Goal: Information Seeking & Learning: Check status

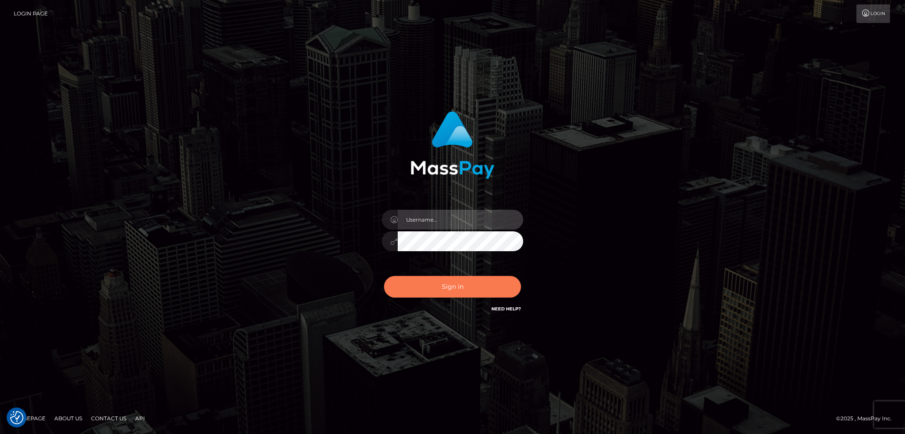
type input "alexstef"
click at [445, 284] on button "Sign in" at bounding box center [452, 287] width 137 height 22
type input "alexstef"
click at [445, 284] on button "Sign in" at bounding box center [452, 287] width 137 height 22
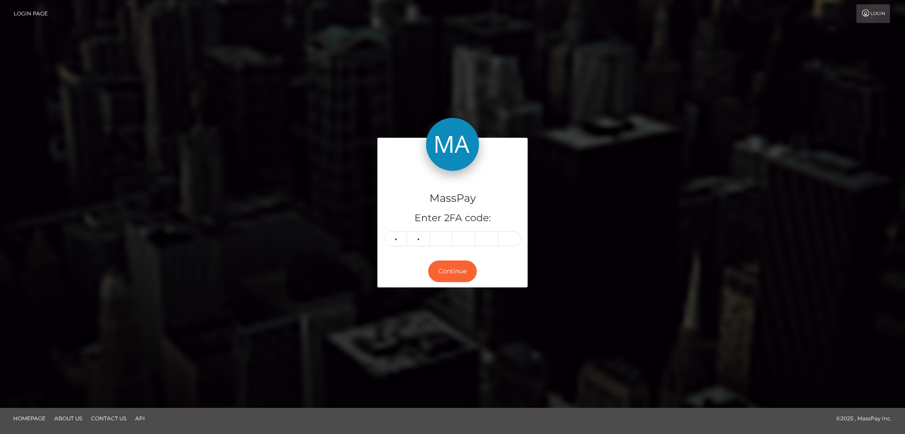
type input "0"
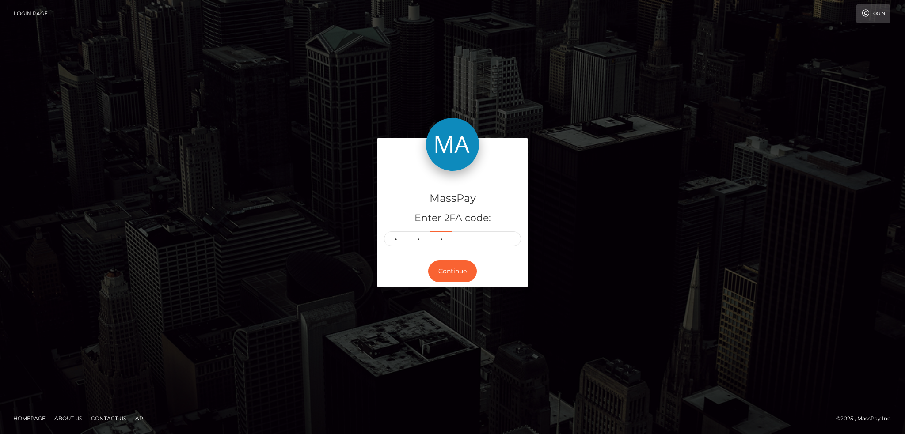
type input "9"
type input "3"
type input "5"
type input "3"
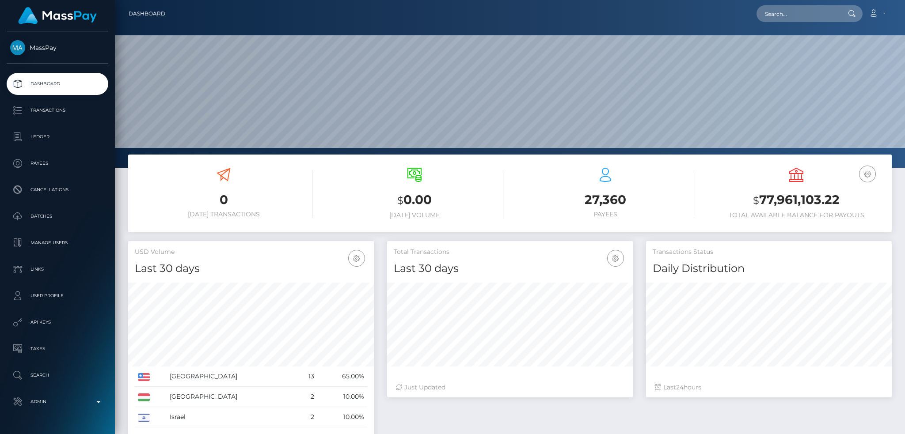
scroll to position [157, 245]
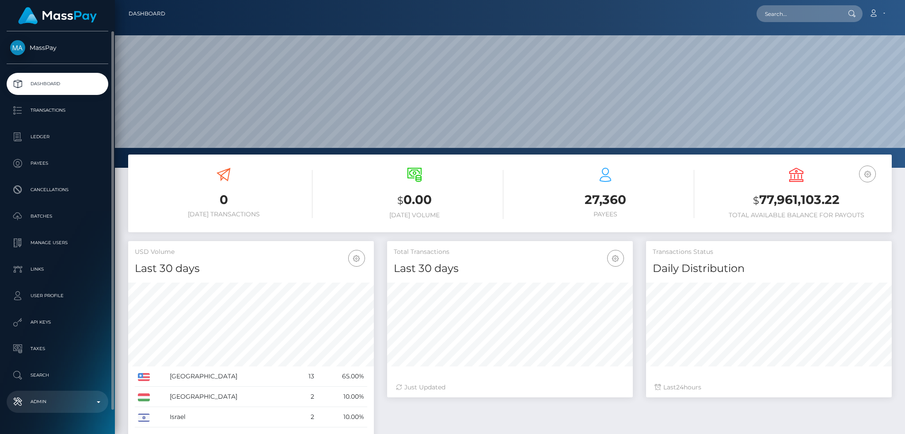
click at [70, 402] on p "Admin" at bounding box center [57, 401] width 95 height 13
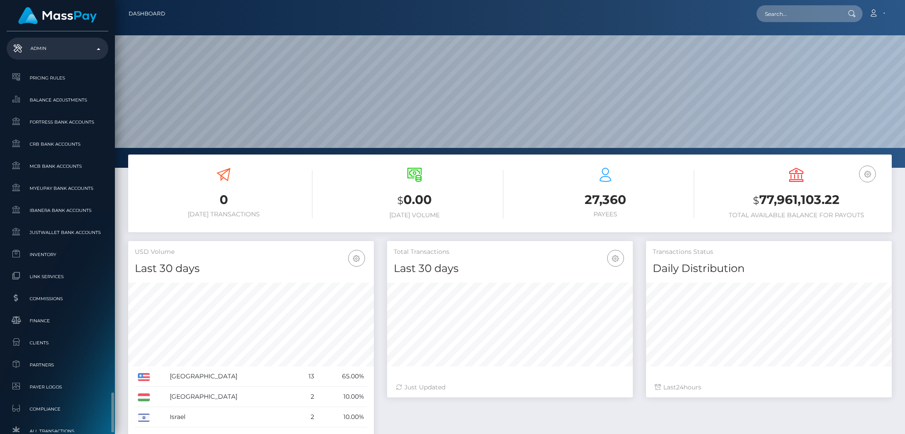
scroll to position [493, 0]
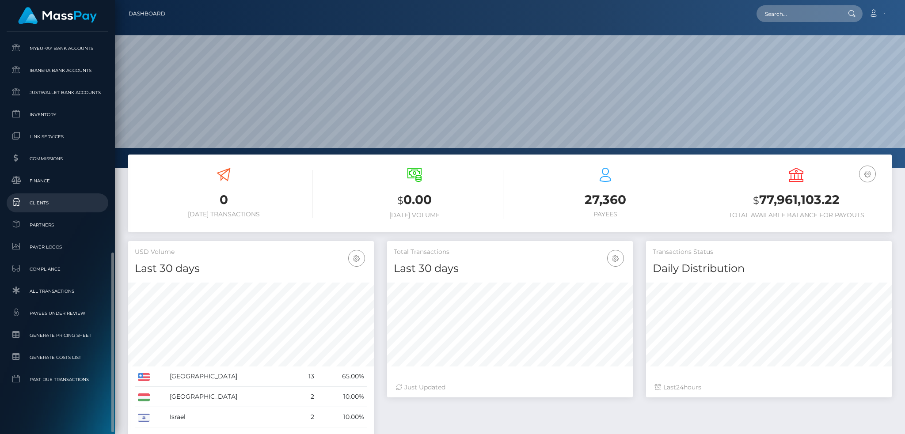
click at [54, 195] on link "Clients" at bounding box center [58, 203] width 102 height 19
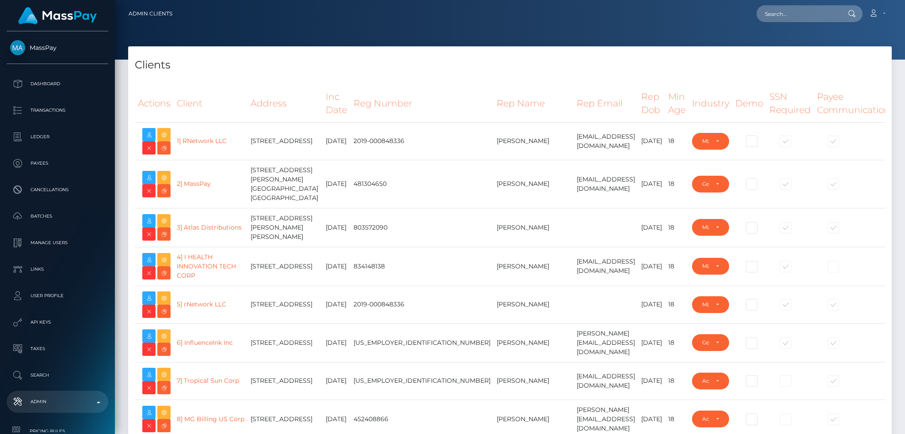
select select "223"
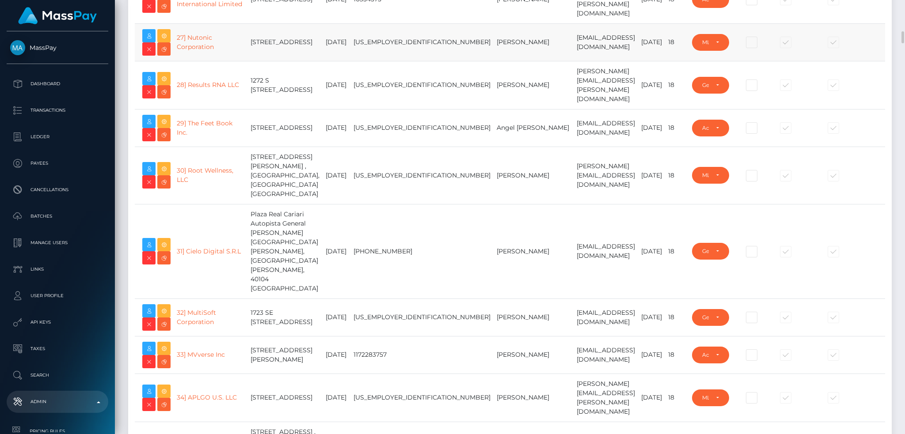
scroll to position [1001, 0]
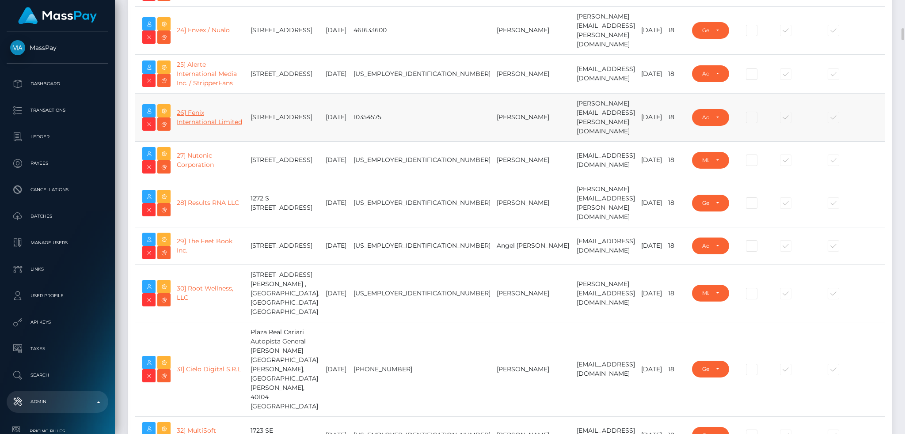
click at [195, 126] on link "26] Fenix International Limited" at bounding box center [209, 117] width 65 height 17
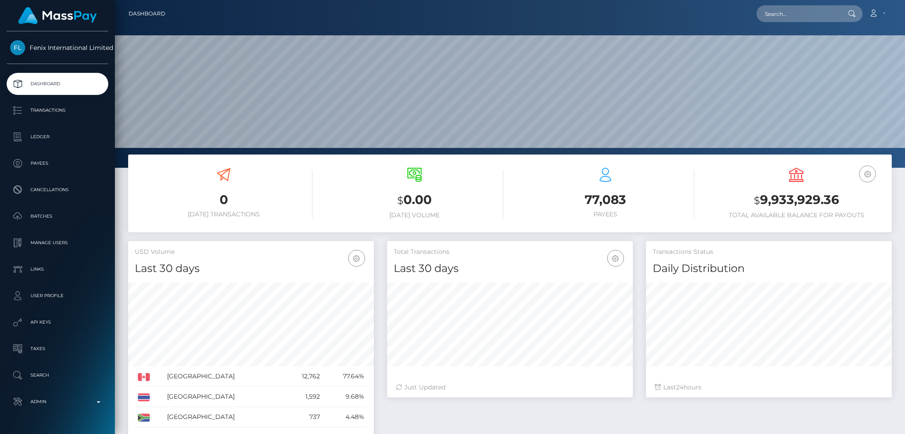
scroll to position [157, 245]
click at [810, 14] on input "text" at bounding box center [797, 13] width 83 height 17
paste input "glamlivemodel@gmail.com"
type input "glamlivemodel@gmail.com"
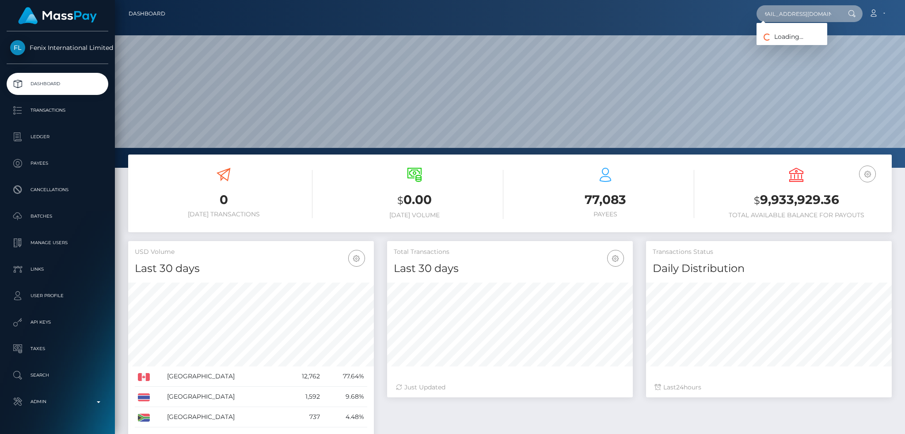
scroll to position [0, 0]
click at [790, 46] on link "OANA-ROXANA SEVERINCU" at bounding box center [791, 46] width 71 height 16
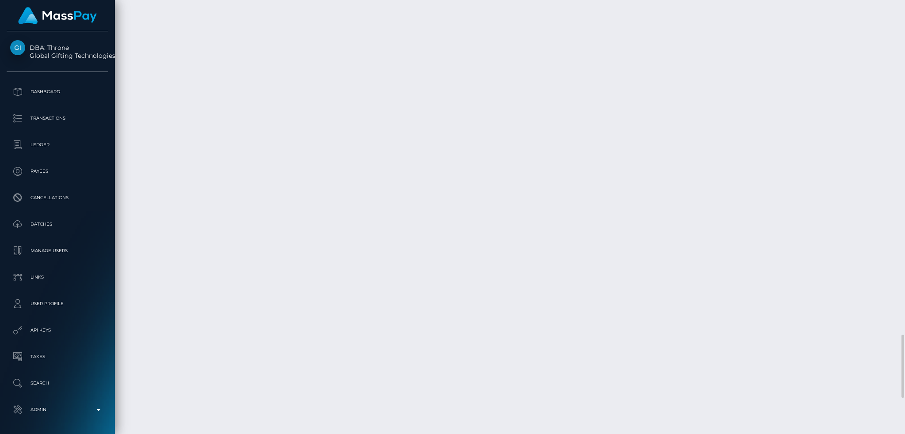
scroll to position [106, 245]
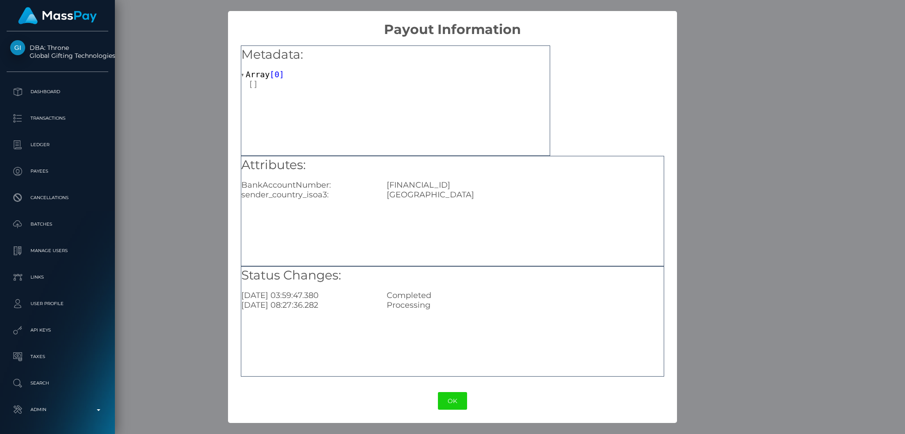
click at [453, 188] on div "RO50BREL0002003536500302" at bounding box center [525, 185] width 290 height 10
click at [166, 158] on div "× Payout Information Metadata: Array [ 0 ] Attributes: BankAccountNumber: RO50B…" at bounding box center [452, 217] width 905 height 434
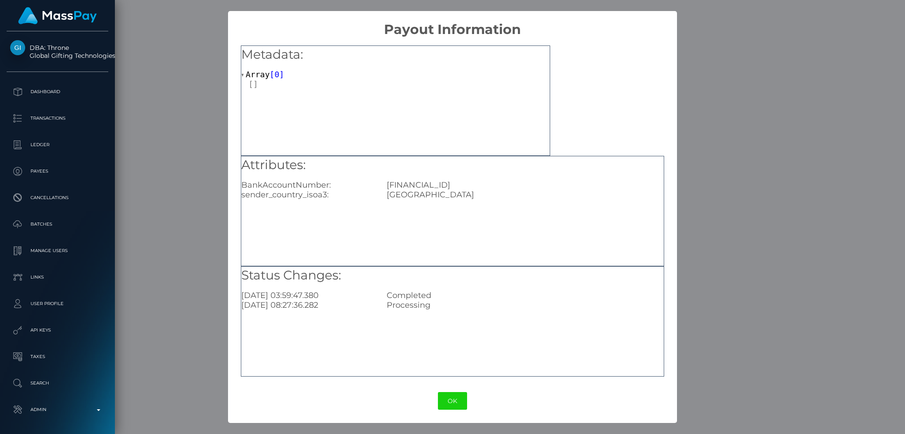
click at [446, 406] on button "OK" at bounding box center [452, 401] width 29 height 18
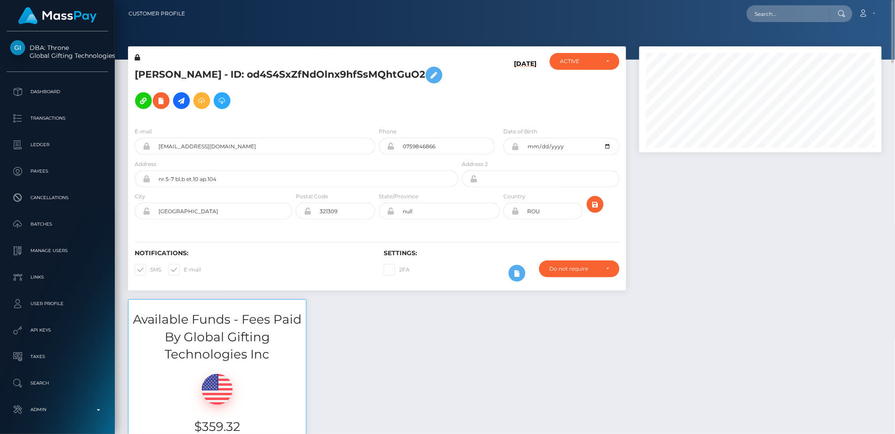
scroll to position [441678, 441541]
click at [774, 18] on input "text" at bounding box center [788, 13] width 83 height 17
paste input "biz.kazukinagahira@gmail.com"
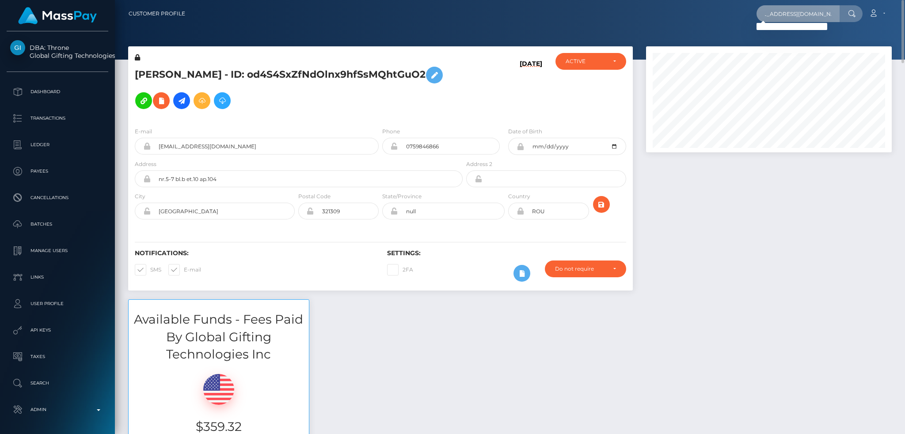
scroll to position [0, 0]
click at [793, 14] on input "biz.kazukinagahira@gmail.com" at bounding box center [797, 13] width 83 height 17
paste input "officialaicocon"
type input "officialaicocona@gmail.com"
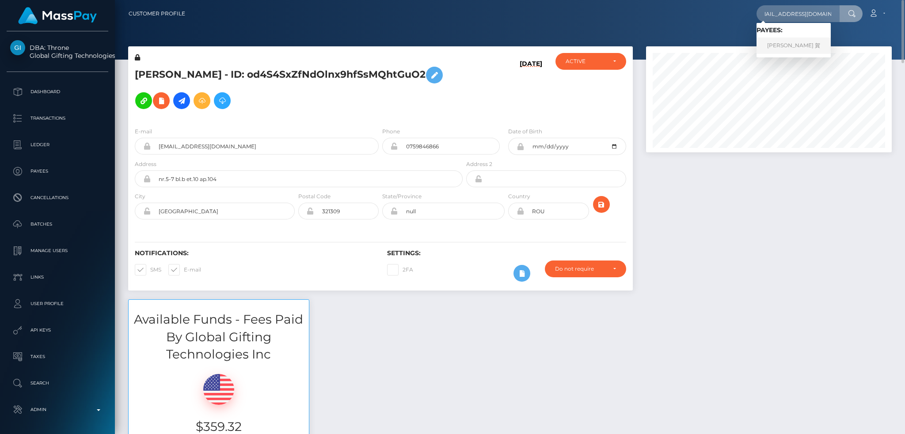
click at [789, 42] on link "雅 章 志 賀" at bounding box center [793, 46] width 74 height 16
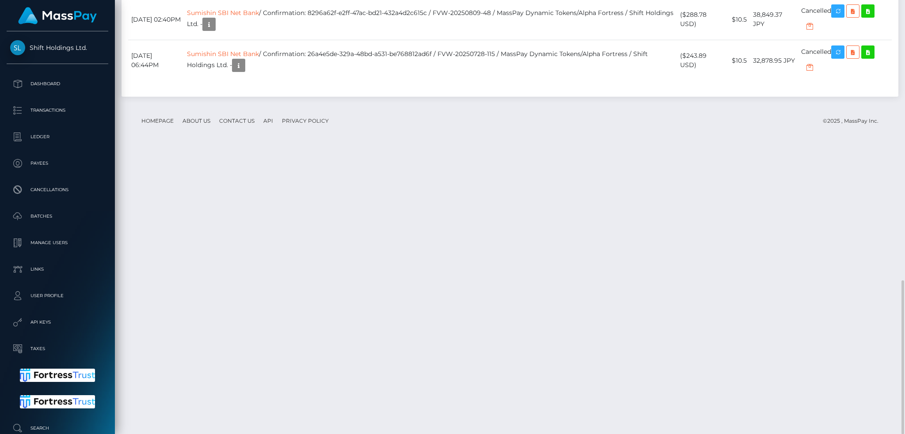
scroll to position [106, 245]
drag, startPoint x: 329, startPoint y: 298, endPoint x: 449, endPoint y: 297, distance: 120.2
click at [449, 40] on td "Sumishin SBI Net Bank / Confirmation: 8296a62f-e2ff-47ac-bd21-432a4d2c615c / FV…" at bounding box center [430, 19] width 493 height 41
copy td "8296a62f-e2ff-47ac-bd21-432a4d2c615c"
drag, startPoint x: 455, startPoint y: 338, endPoint x: 329, endPoint y: 340, distance: 126.4
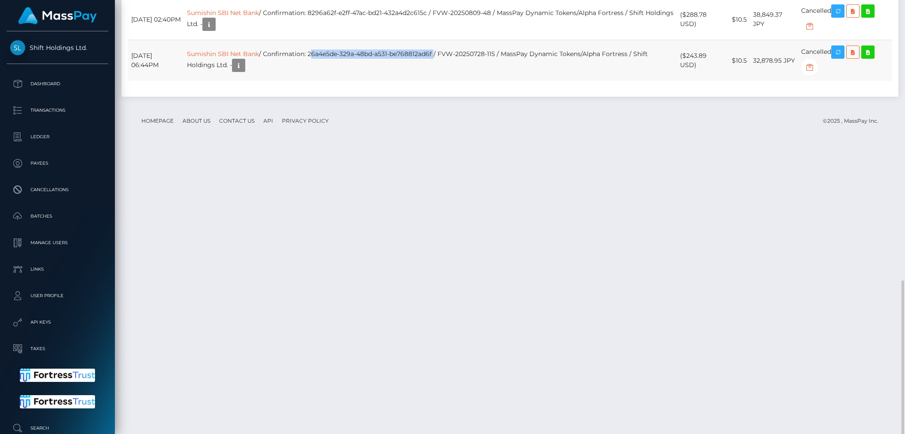
click at [329, 81] on td "Sumishin SBI Net Bank / Confirmation: 26a4e5de-329a-48bd-a531-be768812ad6f / FV…" at bounding box center [430, 60] width 493 height 41
copy td "26a4e5de-329a-48bd-a531-be768812ad6f"
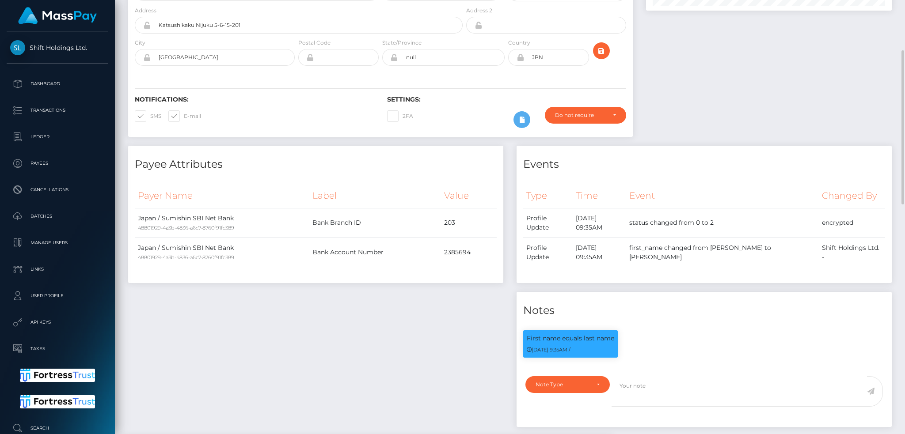
scroll to position [0, 0]
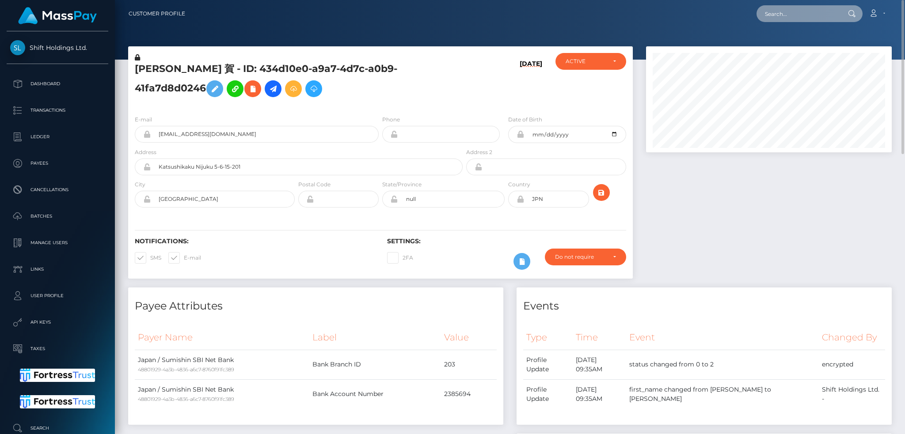
click at [789, 11] on input "text" at bounding box center [797, 13] width 83 height 17
paste input "cartikazukinagahira@gmail.com"
type input "cartikazukinagahira@gmail.com"
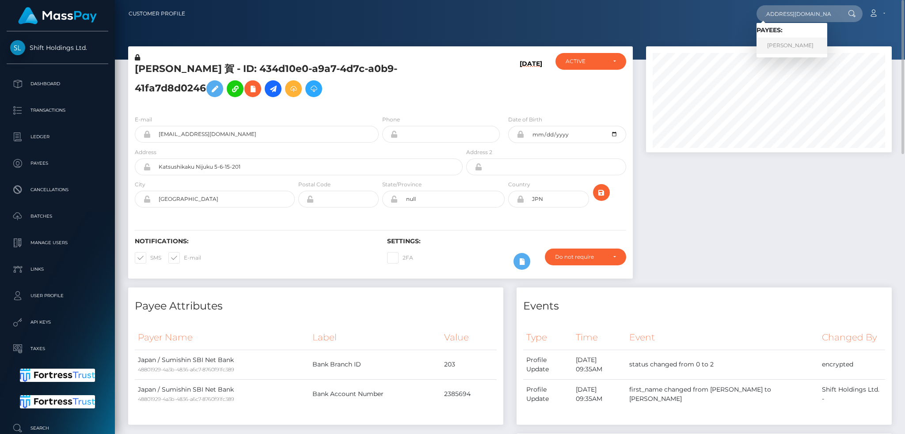
click at [807, 42] on link "KAZUKI NAGAHIRA" at bounding box center [791, 46] width 71 height 16
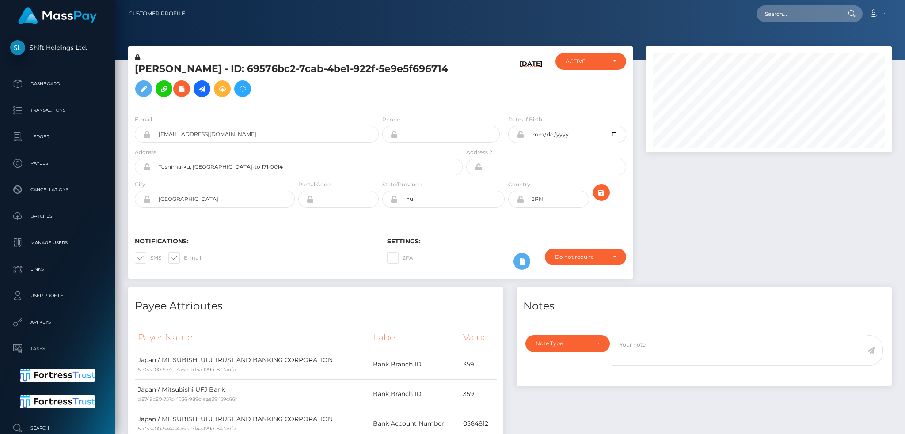
scroll to position [281, 0]
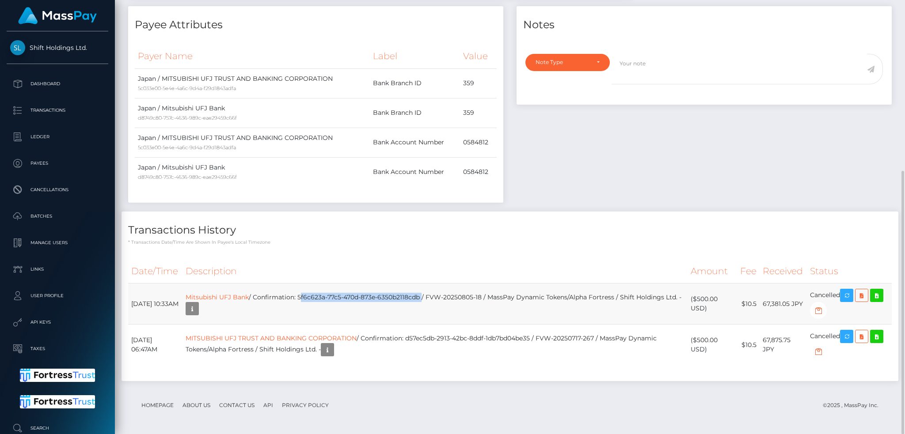
drag, startPoint x: 315, startPoint y: 296, endPoint x: 435, endPoint y: 291, distance: 119.4
click at [439, 296] on td "Mitsubishi UFJ Bank / Confirmation: 5f6c623a-77c5-470d-873e-6350b2118cdb / FVW-…" at bounding box center [434, 304] width 505 height 41
copy td "5f6c623a-77c5-470d-873e-6350b2118cdb"
click at [249, 296] on link "Mitsubishi UFJ Bank" at bounding box center [217, 297] width 63 height 8
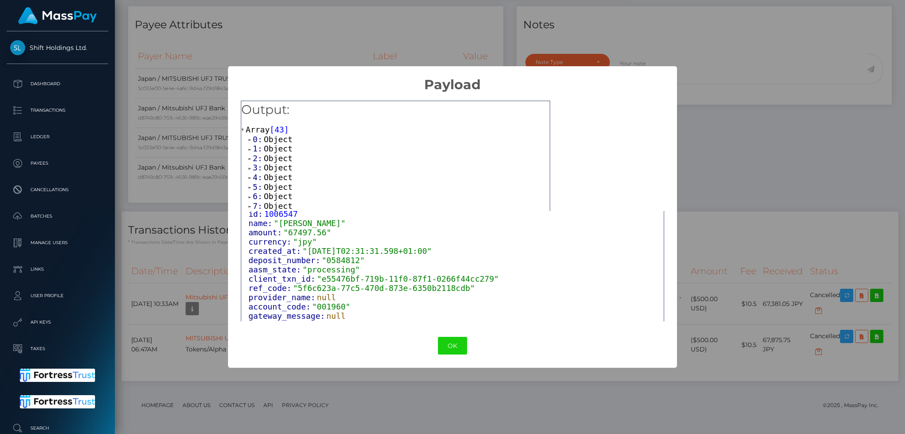
scroll to position [66, 0]
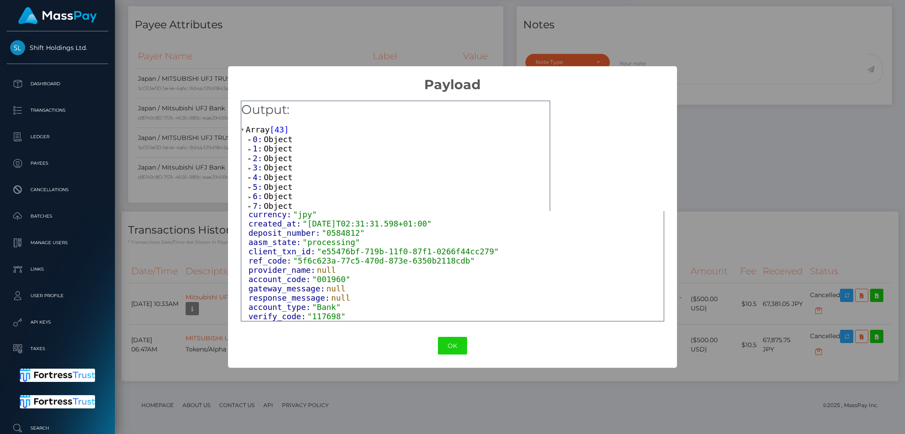
click at [754, 192] on div "× Payload Output: Array [ 43 ] 0: Object 1: Object 2: Object 3: Object 4: Objec…" at bounding box center [452, 217] width 905 height 434
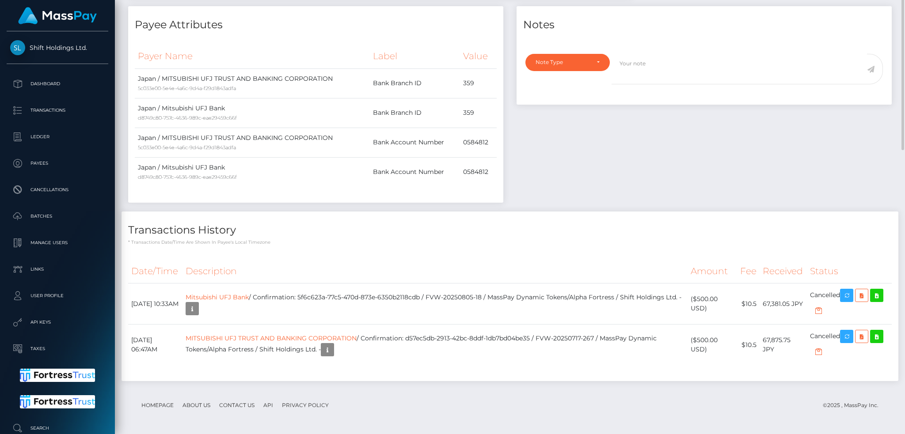
scroll to position [0, 0]
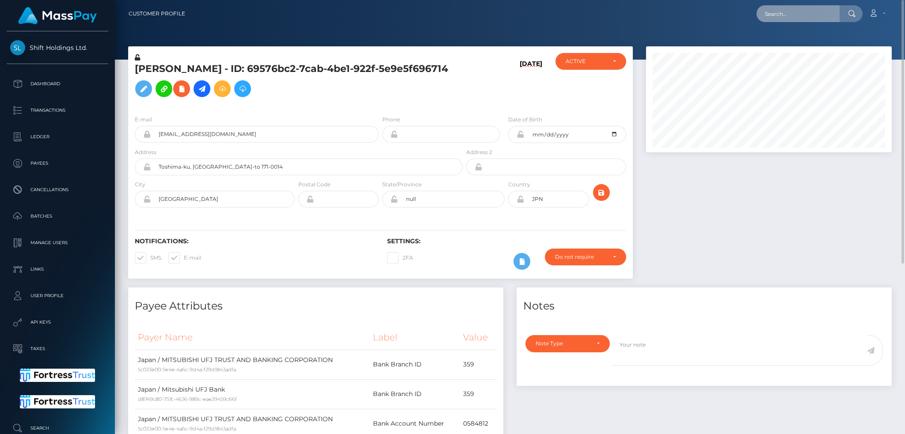
click at [817, 8] on input "text" at bounding box center [797, 13] width 83 height 17
paste input "e735875d-75a0-4107-8457-ff5fa955b196"
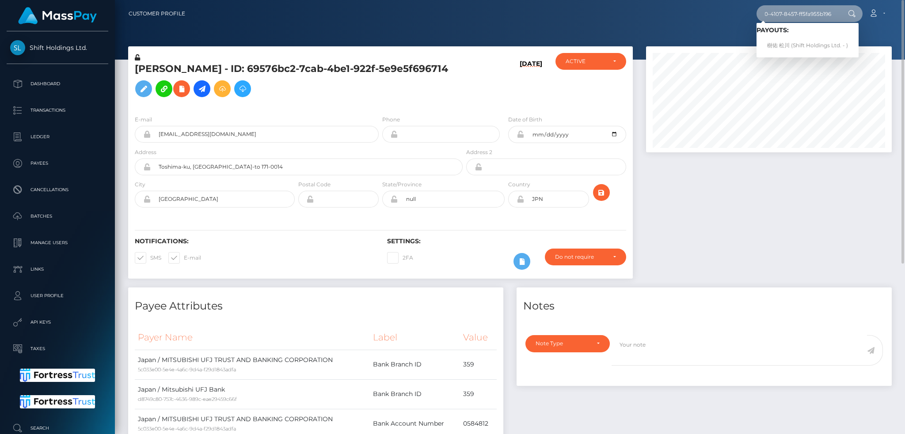
type input "e735875d-75a0-4107-8457-ff5fa955b196"
click at [801, 45] on link "樹佑 松川 (Shift Holdings Ltd. - )" at bounding box center [807, 46] width 102 height 16
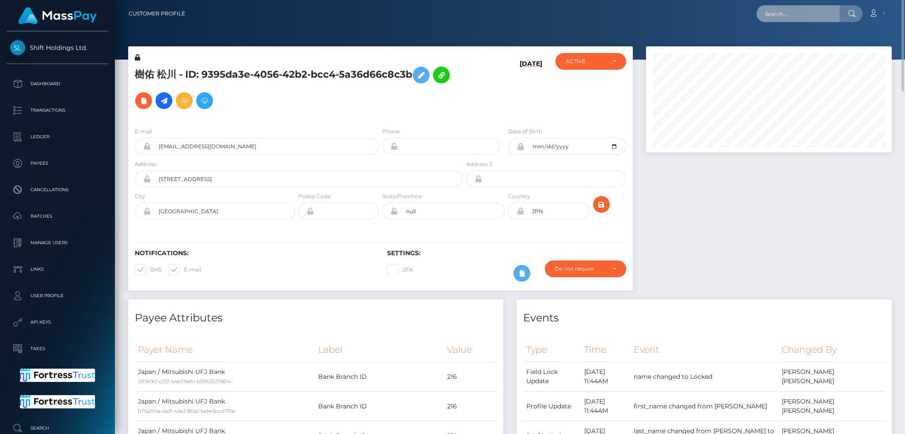
click at [811, 12] on input "text" at bounding box center [797, 13] width 83 height 17
paste input "[EMAIL_ADDRESS][DOMAIN_NAME]"
type input "[EMAIL_ADDRESS][DOMAIN_NAME]"
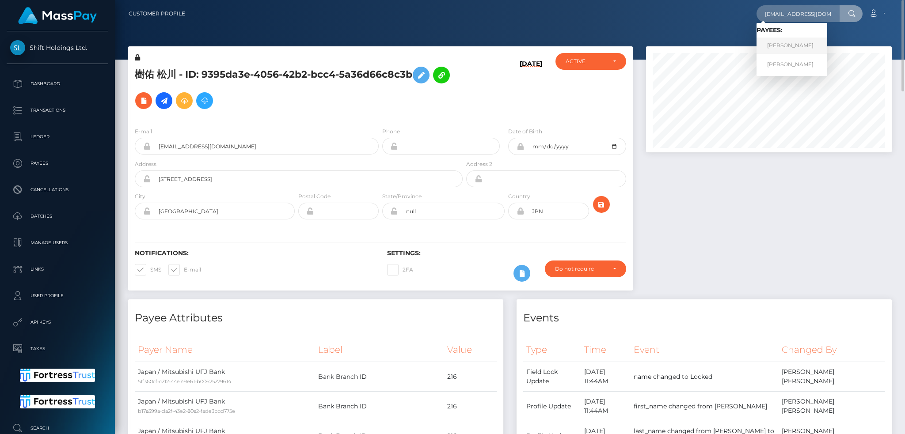
click at [797, 46] on link "[PERSON_NAME]" at bounding box center [791, 46] width 71 height 16
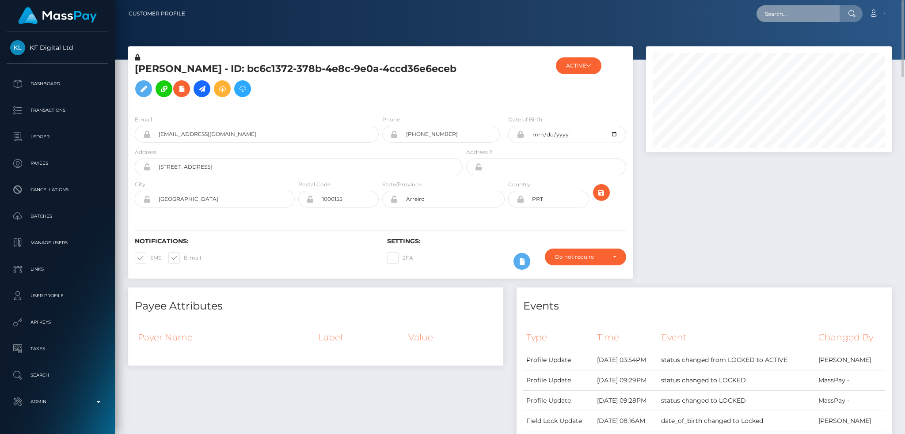
click at [821, 11] on input "text" at bounding box center [797, 13] width 83 height 17
paste input "[EMAIL_ADDRESS][DOMAIN_NAME]"
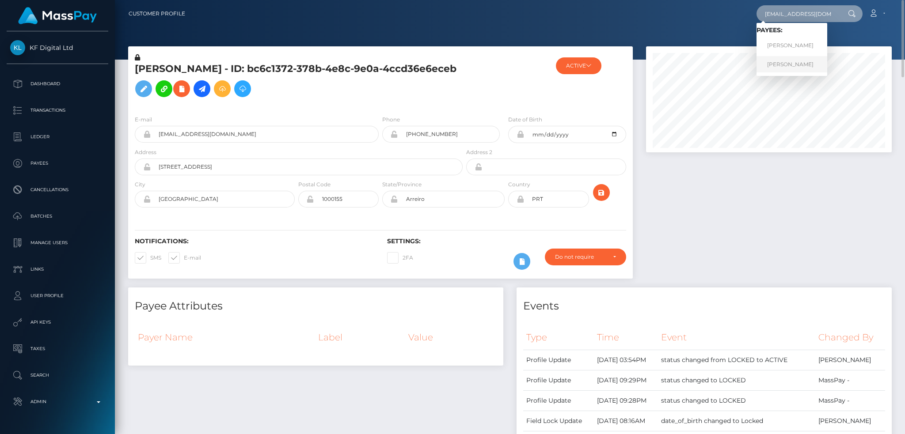
type input "[EMAIL_ADDRESS][DOMAIN_NAME]"
click at [793, 62] on link "[PERSON_NAME]" at bounding box center [791, 64] width 71 height 16
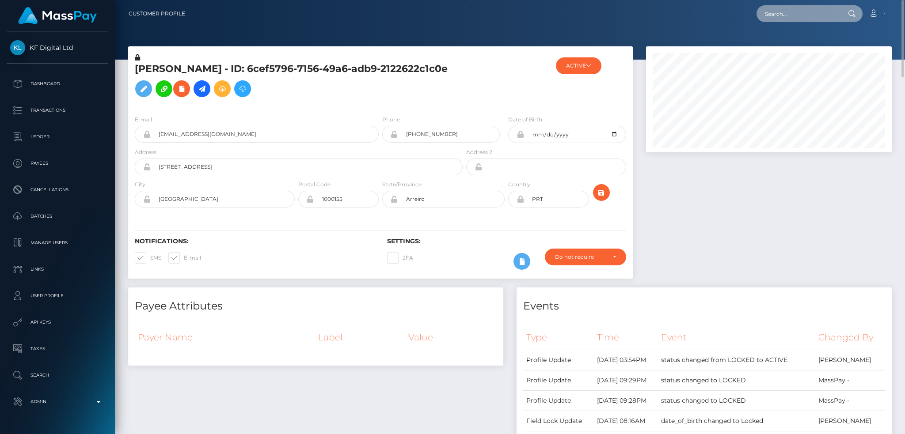
click at [769, 7] on input "text" at bounding box center [797, 13] width 83 height 17
paste input "feninalyne@gmail.com"
type input "feninalyne@gmail.com"
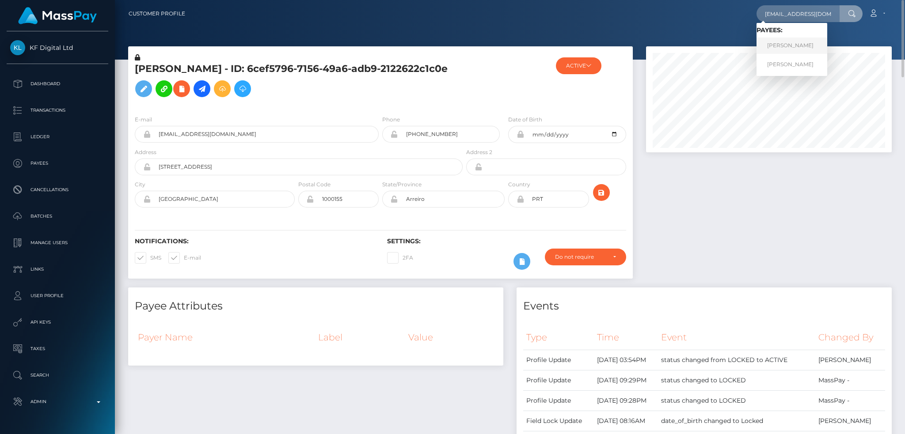
click at [783, 46] on link "Lyne Fenina" at bounding box center [791, 46] width 71 height 16
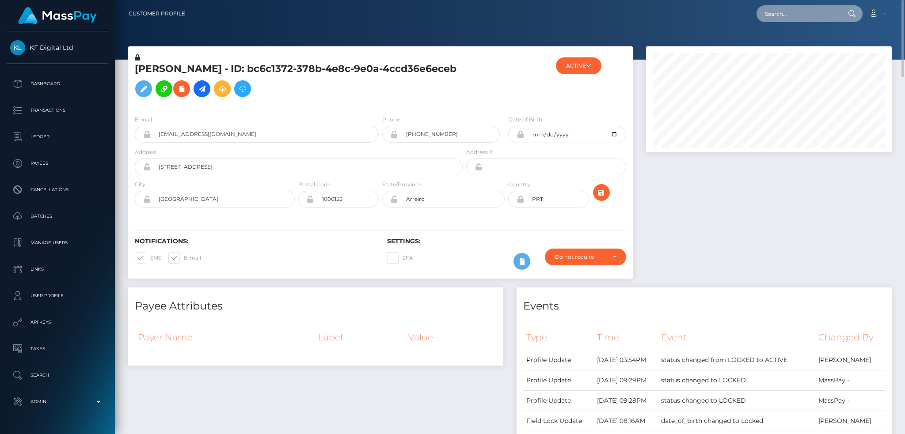
click at [781, 11] on input "text" at bounding box center [797, 13] width 83 height 17
paste input "8296a62f-e2ff-47ac-bd21-432a4d2c615c"
type input "8296a62f-e2ff-47ac-bd21-432a4d2c615c"
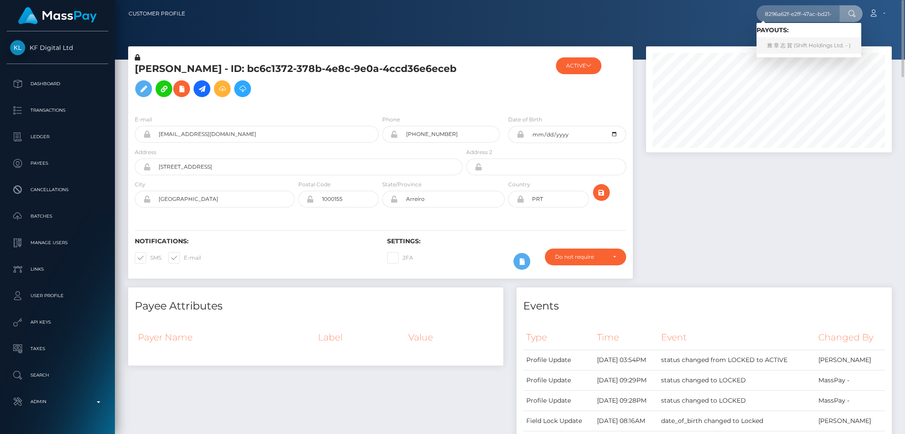
click at [810, 49] on link "雅 章 志 賀 (Shift Holdings Ltd. - )" at bounding box center [808, 46] width 105 height 16
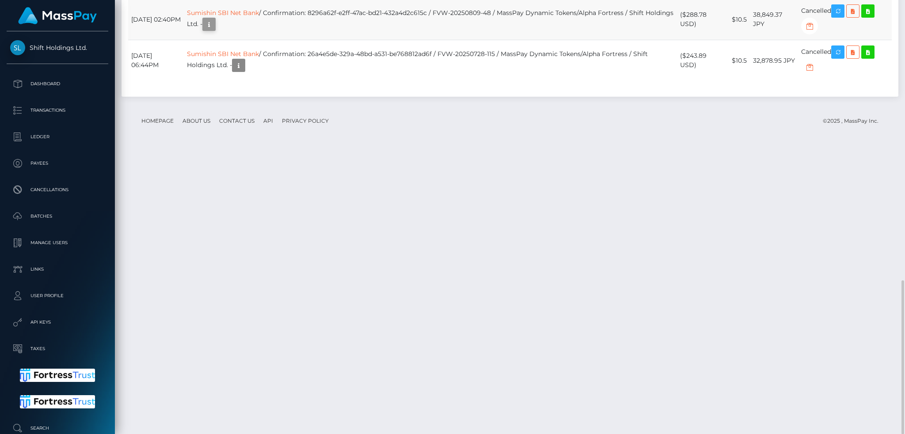
scroll to position [106, 245]
click at [214, 30] on icon "button" at bounding box center [209, 24] width 11 height 11
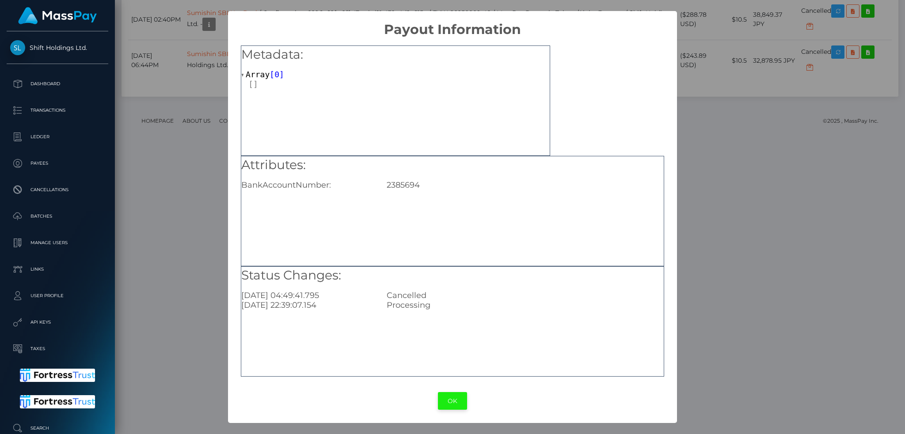
click at [456, 398] on button "OK" at bounding box center [452, 401] width 29 height 18
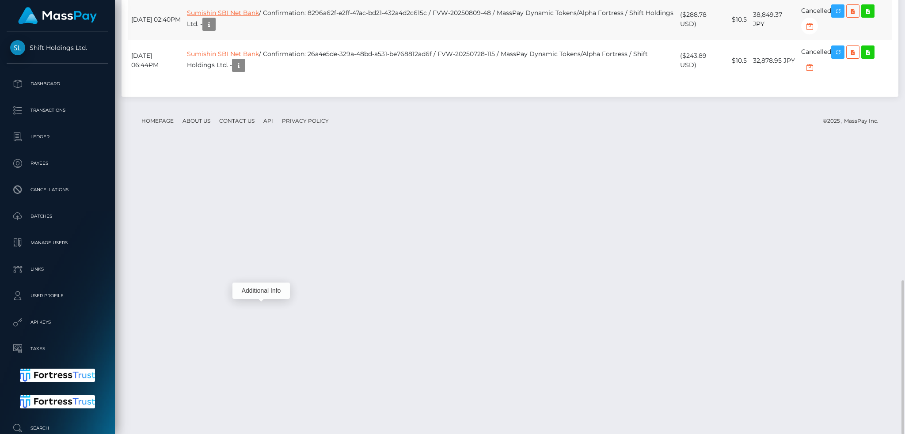
click at [216, 17] on link "Sumishin SBI Net Bank" at bounding box center [223, 13] width 72 height 8
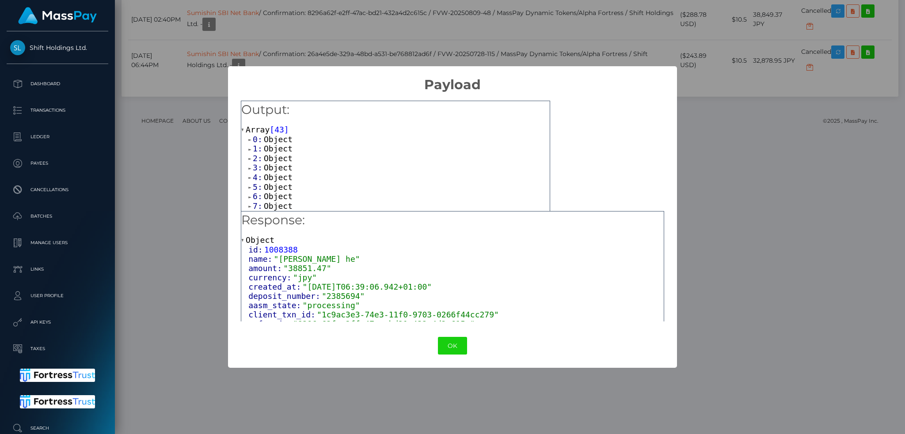
click at [366, 29] on div "× Payload Output: Array [ 43 ] 0: Object 1: Object 2: Object 3: Object 4: Objec…" at bounding box center [452, 217] width 905 height 434
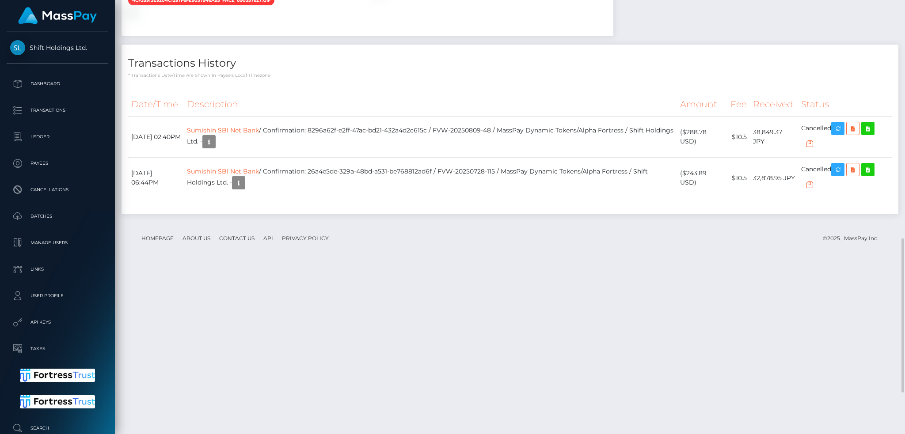
scroll to position [789, 0]
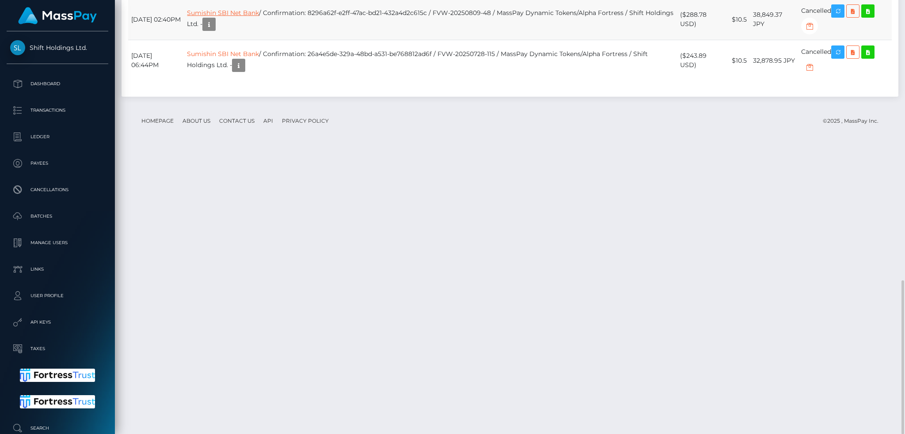
click at [259, 17] on link "Sumishin SBI Net Bank" at bounding box center [223, 13] width 72 height 8
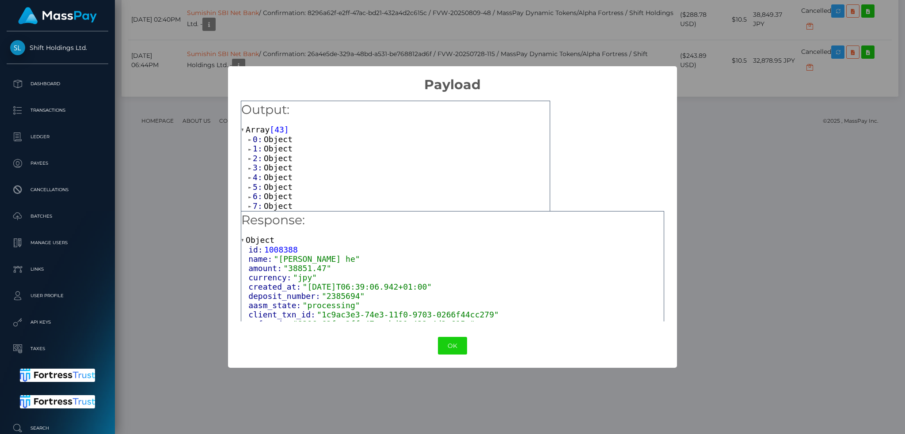
click at [281, 140] on span "Object" at bounding box center [278, 139] width 29 height 9
click at [283, 166] on span "Object" at bounding box center [278, 167] width 29 height 9
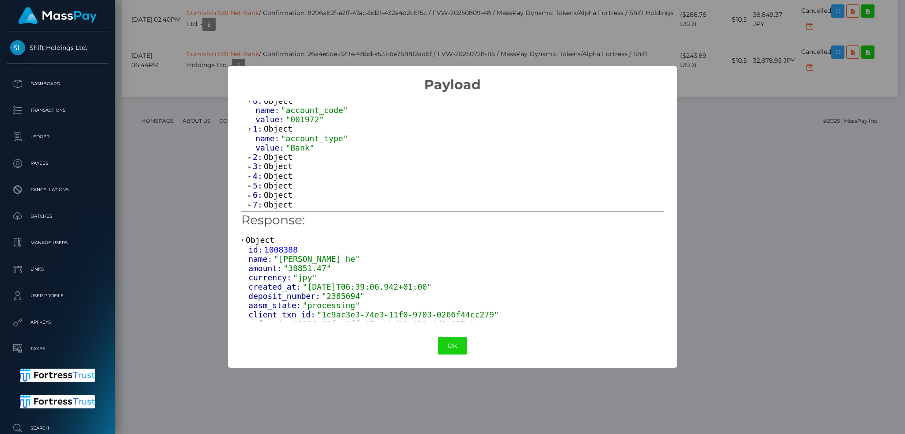
scroll to position [59, 0]
click at [281, 137] on span "Object" at bounding box center [278, 136] width 29 height 9
click at [277, 167] on span "Object" at bounding box center [278, 164] width 29 height 9
click at [273, 134] on span "Object" at bounding box center [278, 133] width 29 height 9
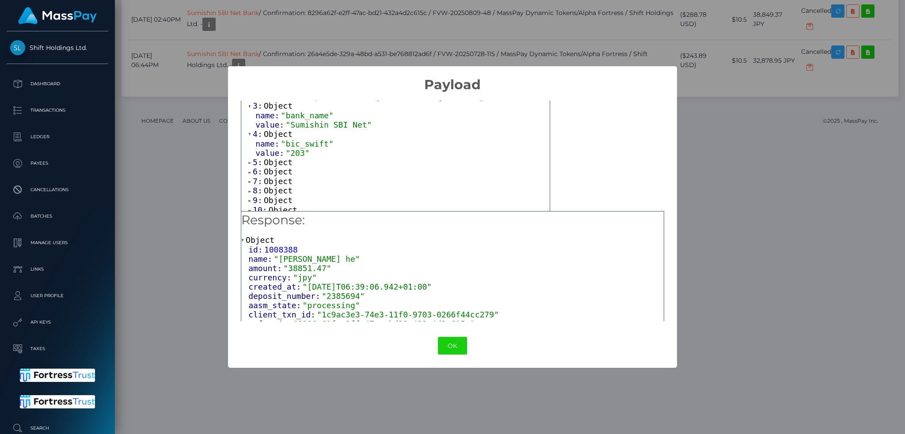
click at [279, 167] on span "Object" at bounding box center [278, 162] width 29 height 9
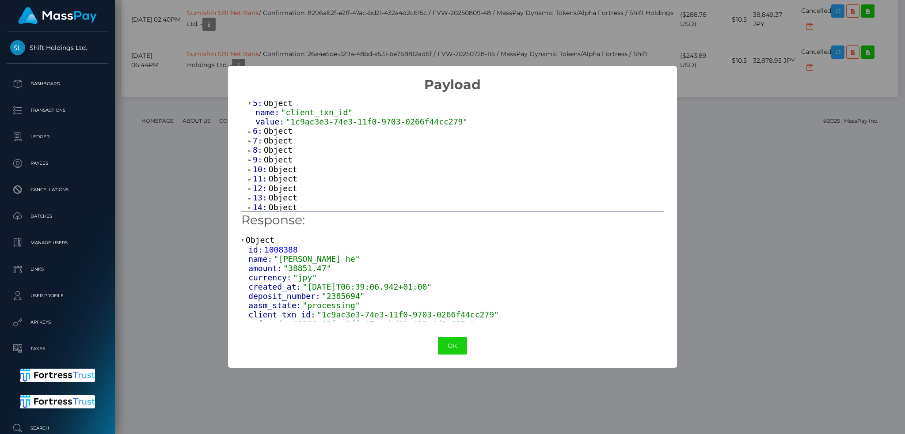
click at [280, 136] on span "Object" at bounding box center [278, 130] width 29 height 9
click at [277, 163] on span "Object" at bounding box center [278, 159] width 29 height 9
click at [277, 192] on span "Object" at bounding box center [278, 186] width 29 height 9
click at [283, 161] on span "Object" at bounding box center [278, 156] width 29 height 9
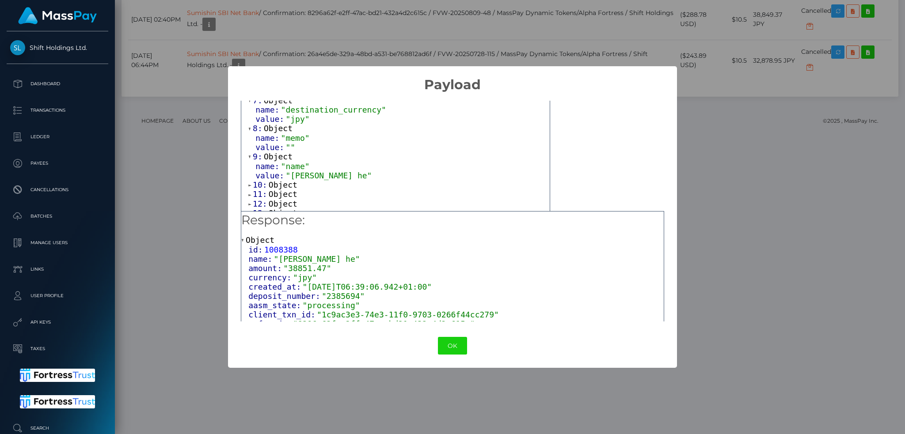
click at [700, 138] on div "× Payload Output: Array [ 43 ] 0: Object name: "account_code" value: "001972" 1…" at bounding box center [452, 217] width 905 height 434
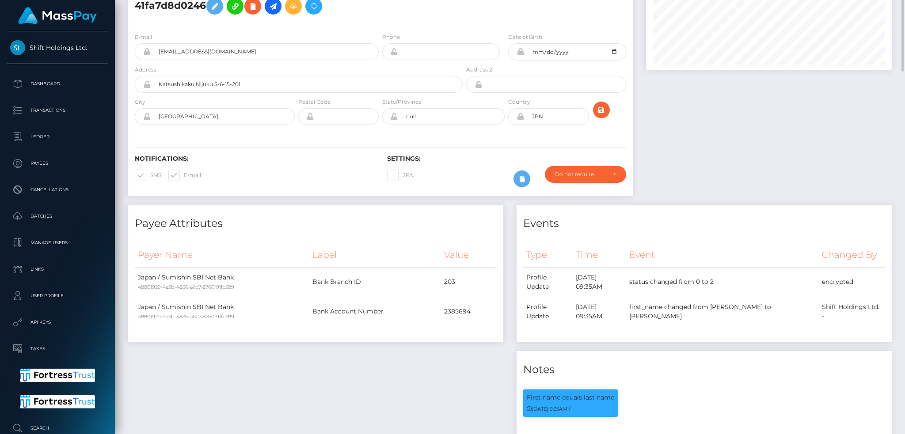
scroll to position [0, 0]
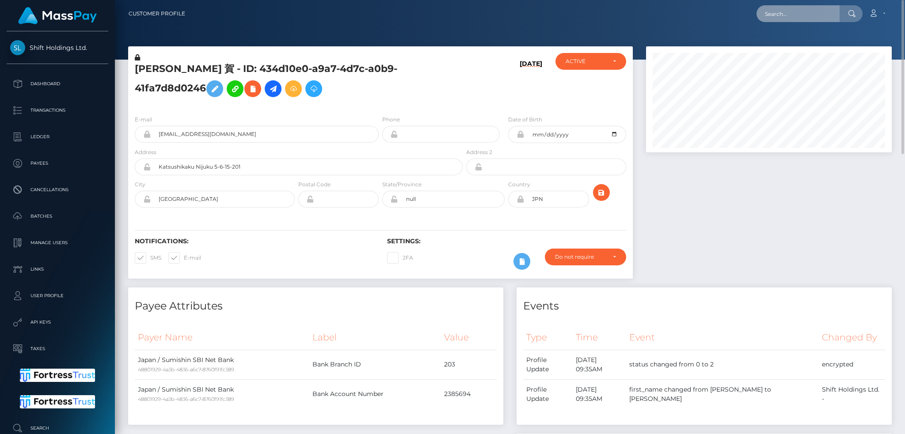
click at [782, 5] on input "text" at bounding box center [797, 13] width 83 height 17
paste input "5f6c623a-77c5-470d-873e-6350b2118cdb"
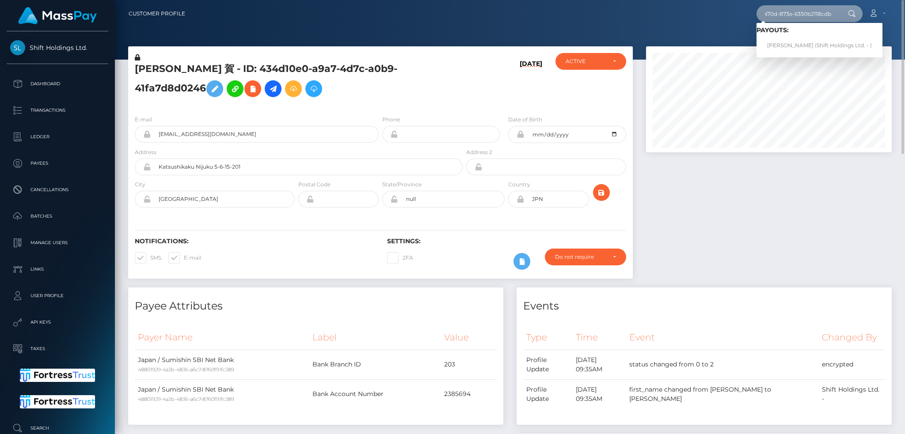
type input "5f6c623a-77c5-470d-873e-6350b2118cdb"
click at [806, 45] on link "KAZUKI NAGAHIRA (Shift Holdings Ltd. - )" at bounding box center [819, 46] width 126 height 16
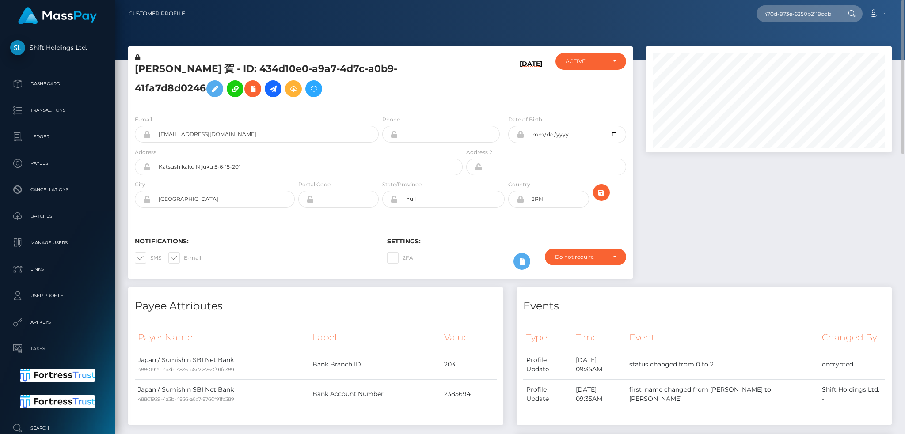
scroll to position [0, 0]
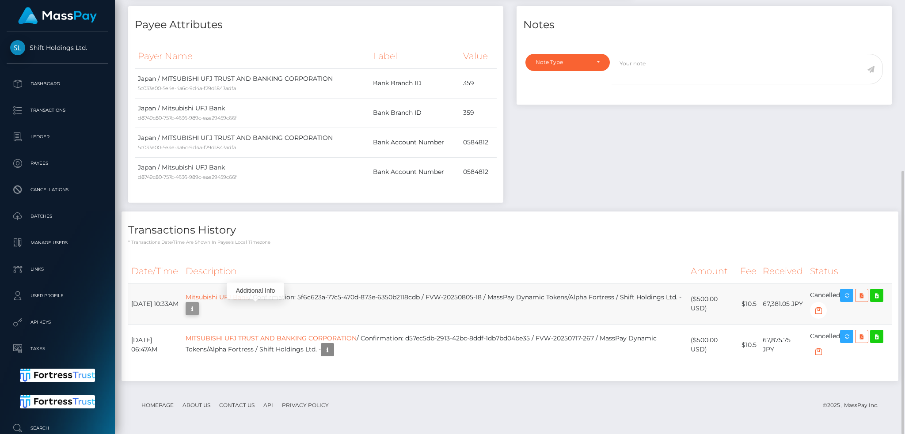
scroll to position [106, 245]
click at [243, 294] on link "Mitsubishi UFJ Bank" at bounding box center [217, 297] width 63 height 8
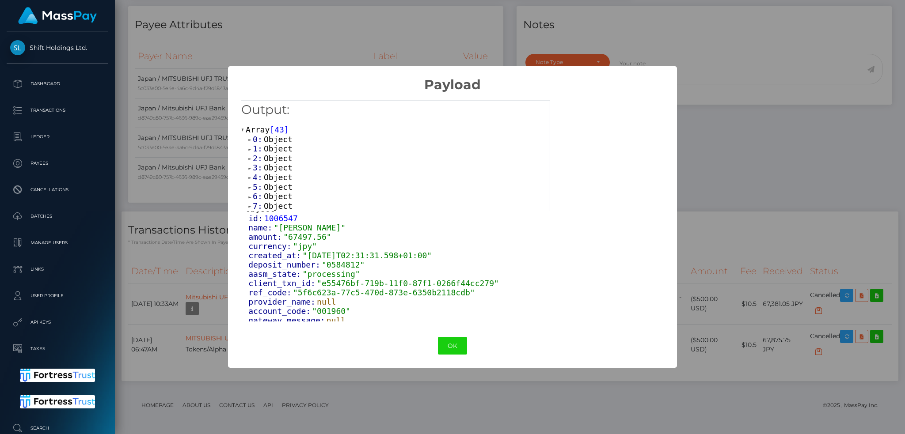
scroll to position [59, 0]
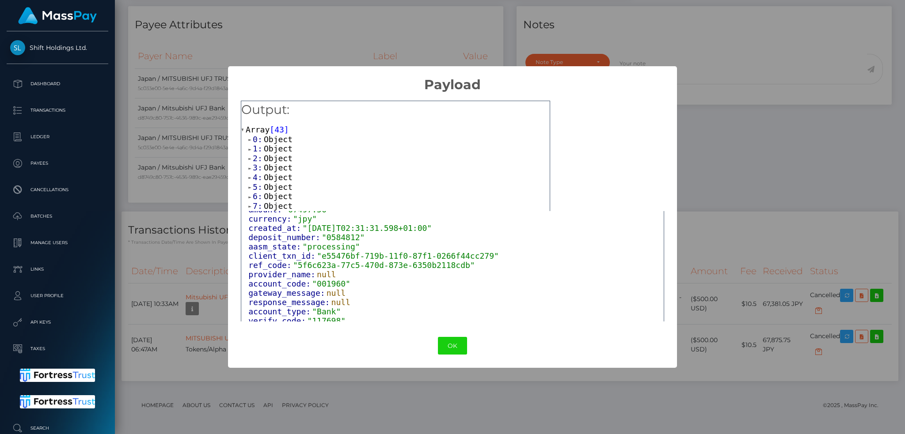
click at [274, 159] on span "Object" at bounding box center [278, 158] width 29 height 9
click at [276, 188] on span "Object" at bounding box center [278, 186] width 29 height 9
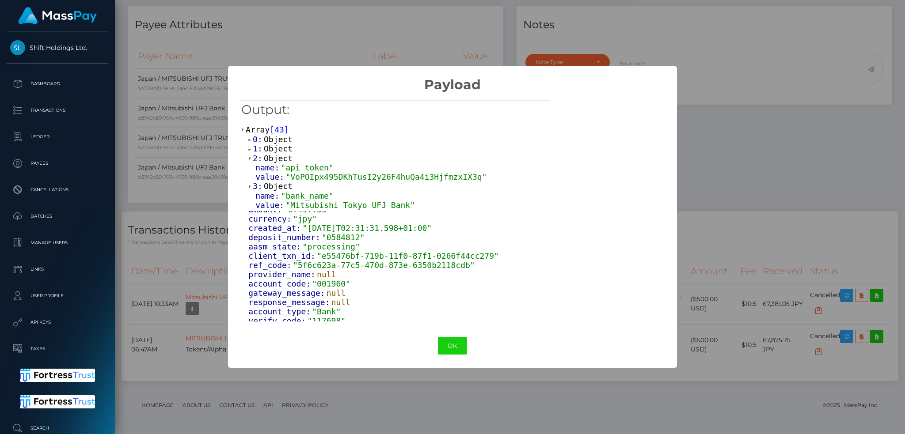
click at [281, 159] on span "Object" at bounding box center [278, 158] width 29 height 9
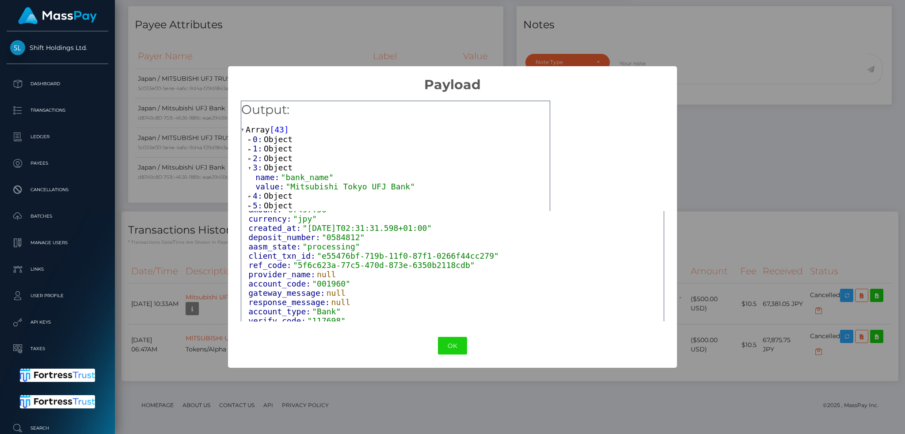
click at [281, 152] on span "Object" at bounding box center [278, 148] width 29 height 9
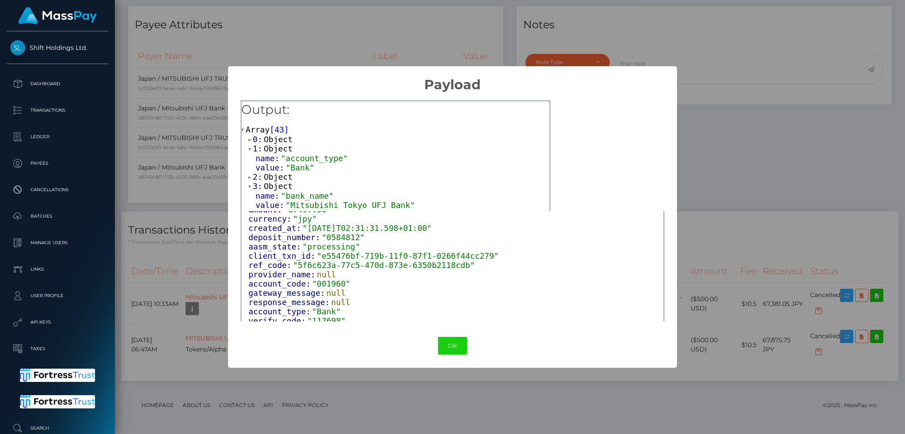
click at [276, 140] on span "Object" at bounding box center [278, 139] width 29 height 9
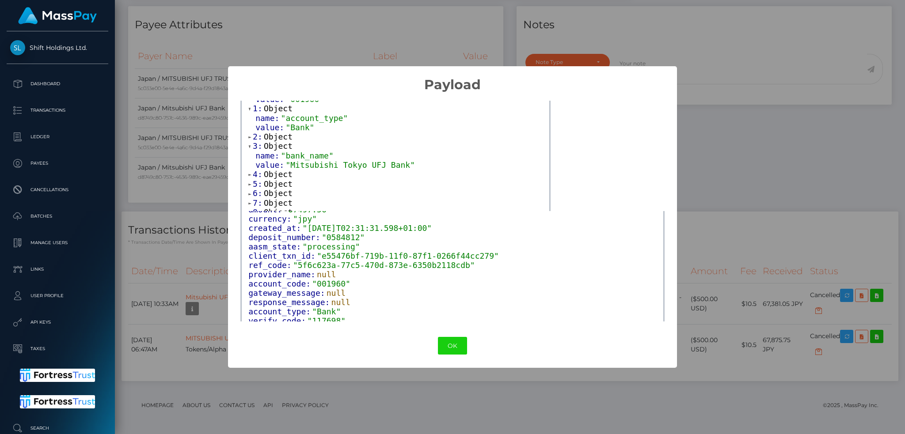
click at [277, 137] on span "Object" at bounding box center [278, 136] width 29 height 9
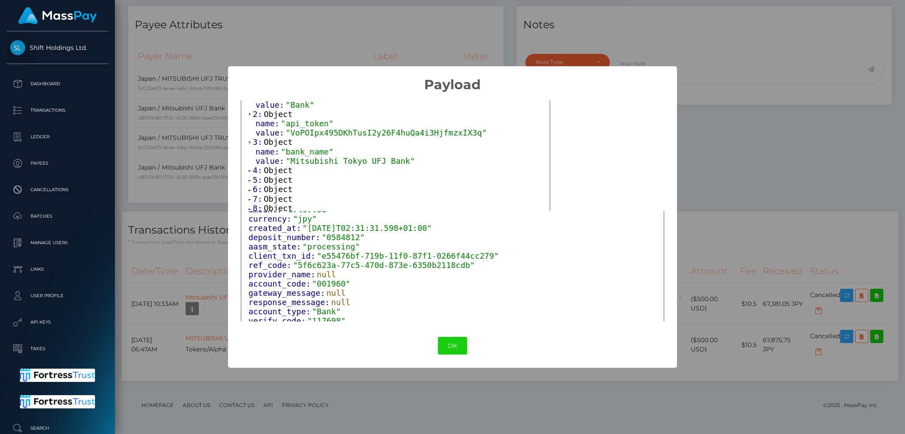
scroll to position [118, 0]
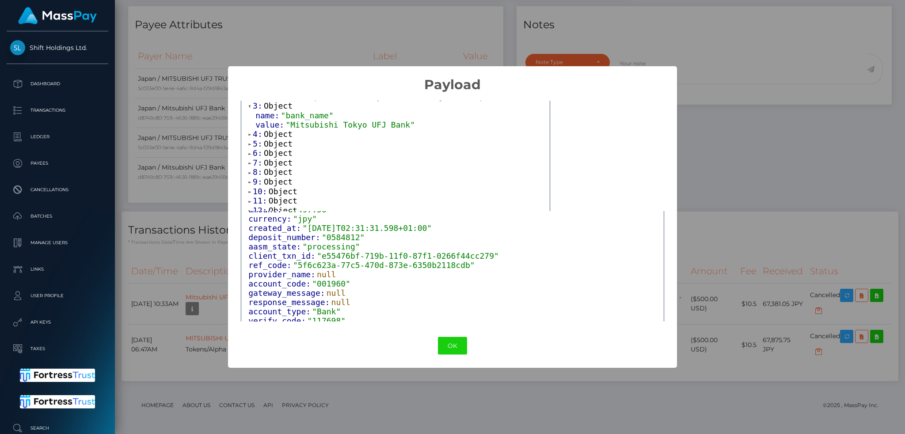
click at [279, 137] on span "Object" at bounding box center [278, 133] width 29 height 9
click at [702, 163] on div "× Payload Output: Array [ 43 ] 0: Object name: "account_code" value: "001960" 1…" at bounding box center [452, 217] width 905 height 434
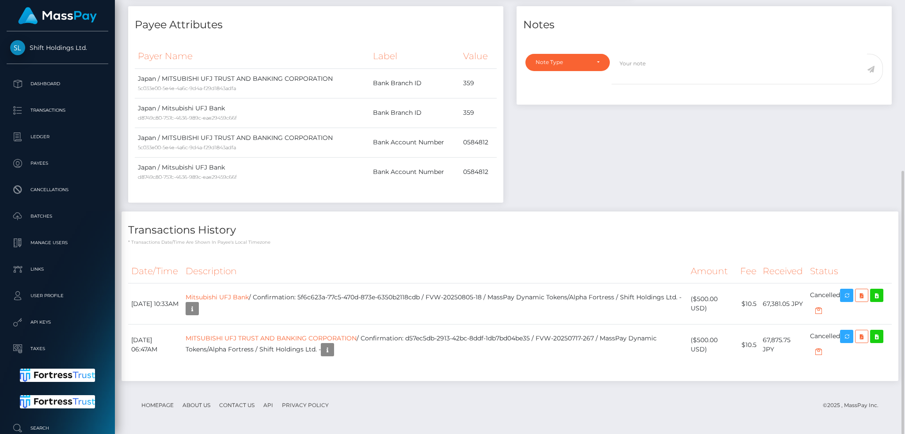
scroll to position [0, 0]
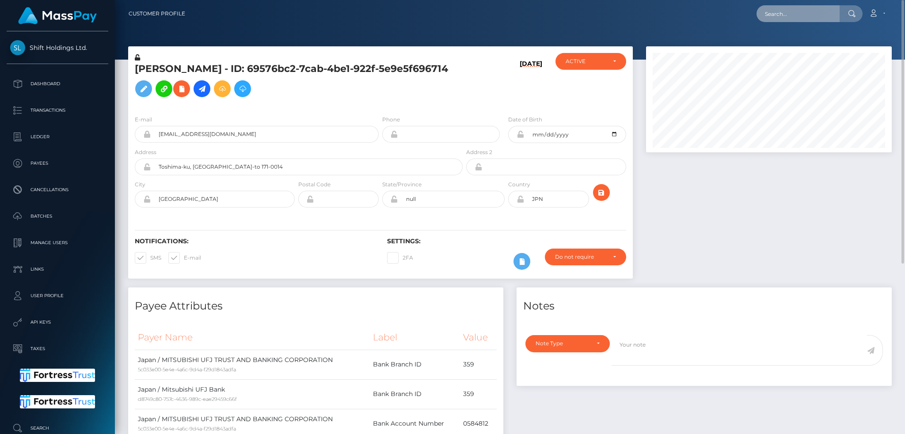
click at [770, 14] on input "text" at bounding box center [797, 13] width 83 height 17
paste input "e735875d-75a0-4107-8457-ff5fa955b196"
type input "e735875d-75a0-4107-8457-ff5fa955b196"
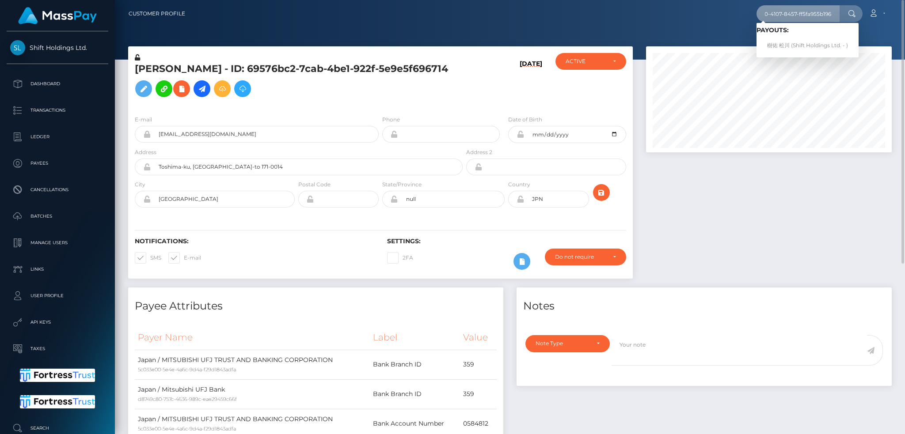
scroll to position [0, 0]
click at [784, 48] on link "樹佑 松川 (Shift Holdings Ltd. - )" at bounding box center [807, 46] width 102 height 16
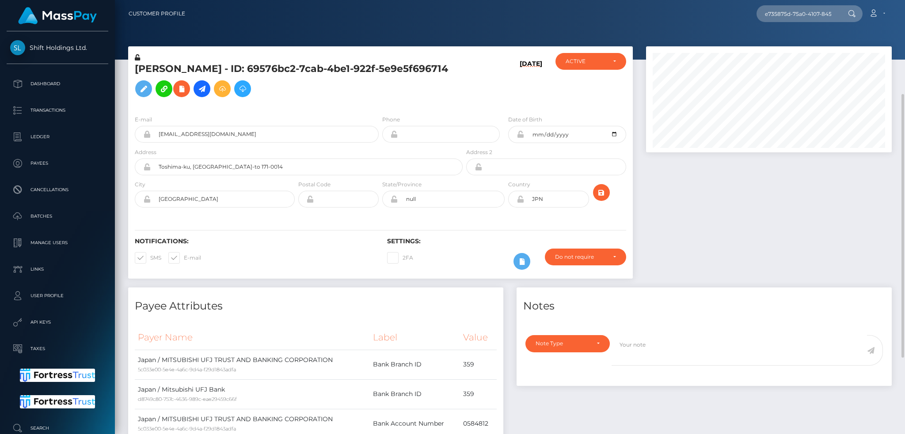
scroll to position [281, 0]
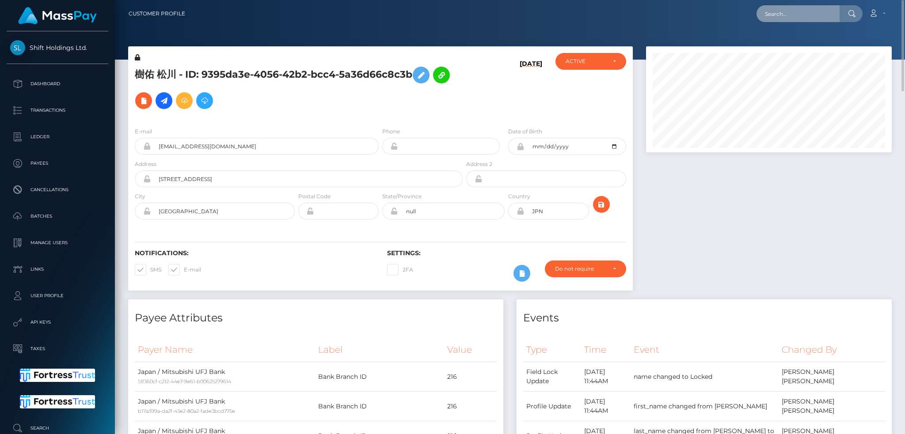
click at [785, 14] on input "text" at bounding box center [797, 13] width 83 height 17
paste input "MSP16c1a94e93d1925"
type input "MSP16c1a94e93d1925"
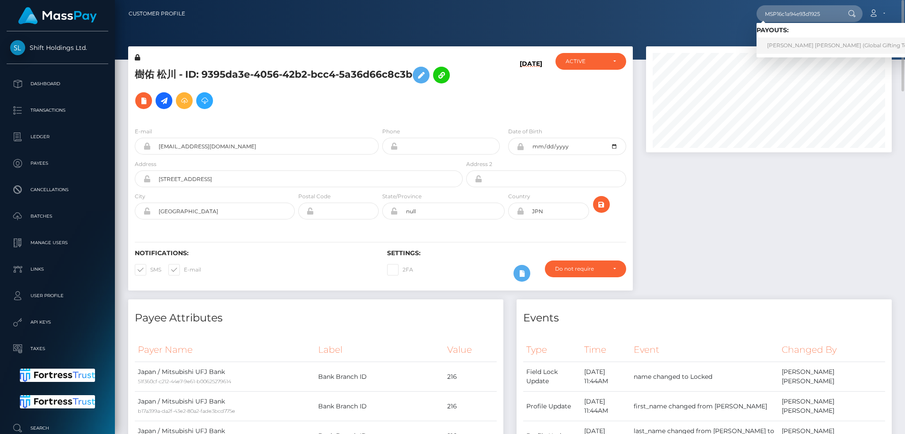
click at [789, 49] on link "DAIGELYS LIZNEY MELLADO TOVAR (Global Gifting Technologies Inc - Throne)" at bounding box center [869, 46] width 226 height 16
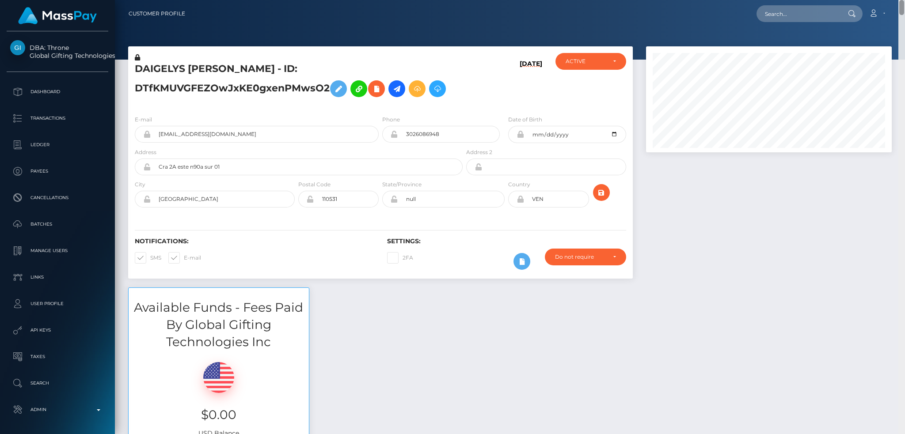
drag, startPoint x: 902, startPoint y: 221, endPoint x: 904, endPoint y: -14, distance: 235.0
click at [904, 0] on html "DBA: Throne Global Gifting Technologies Inc Dashboard Transactions Ledger Payee…" at bounding box center [452, 217] width 905 height 434
click at [770, 14] on input "text" at bounding box center [797, 13] width 83 height 17
paste input "MSP9bdf71d4a5319b9"
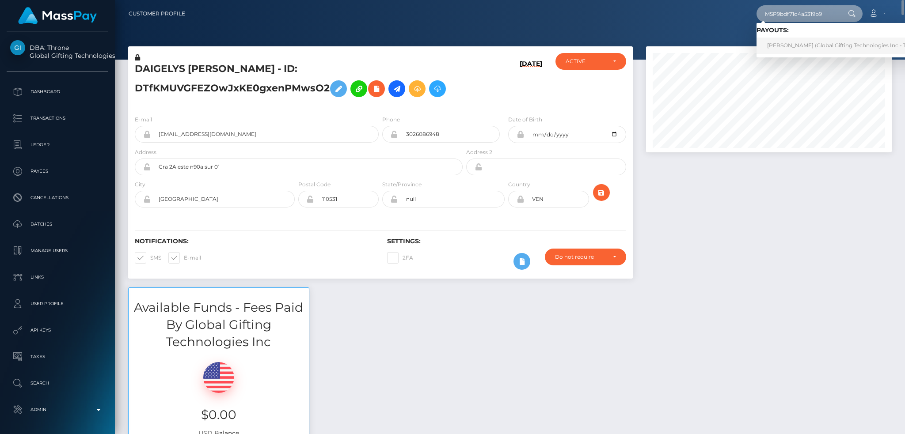
type input "MSP9bdf71d4a5319b9"
click at [784, 46] on link "JUSTINA GUELACHE (Global Gifting Technologies Inc - Throne)" at bounding box center [845, 46] width 178 height 16
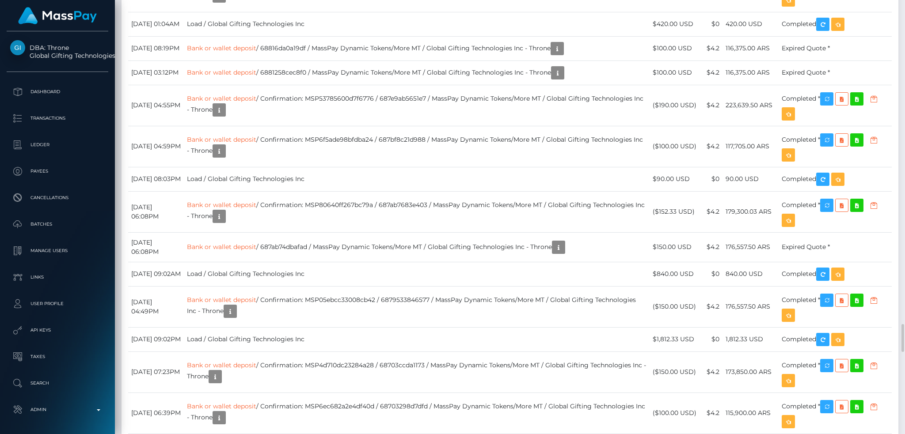
scroll to position [2061, 0]
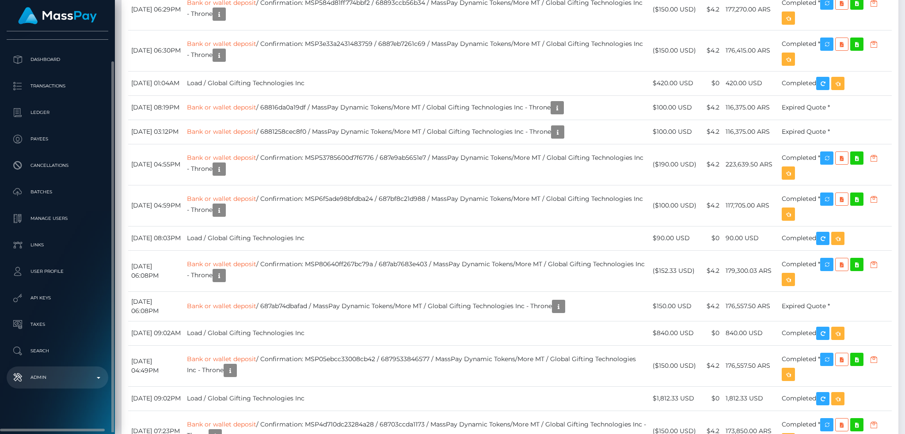
click at [83, 376] on p "Admin" at bounding box center [57, 377] width 95 height 13
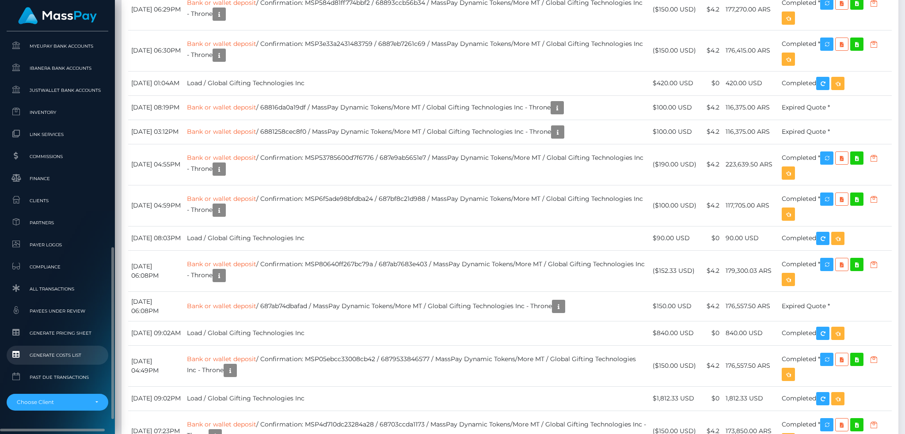
scroll to position [526, 0]
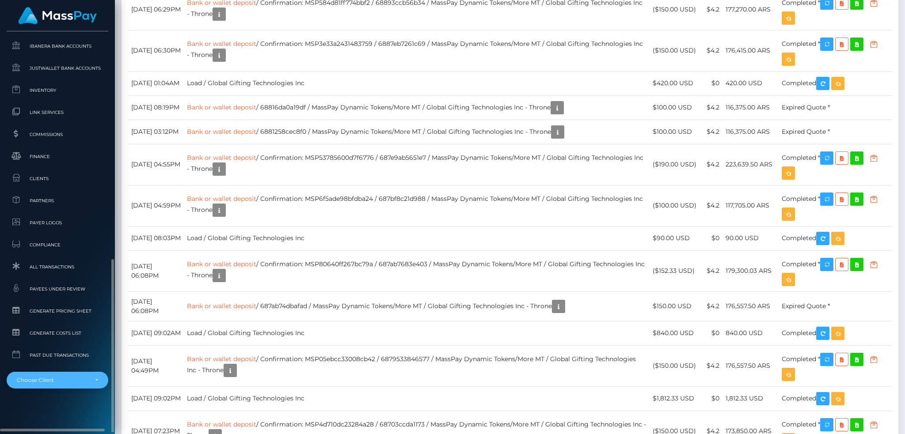
click at [57, 383] on div "Choose Client" at bounding box center [52, 380] width 71 height 7
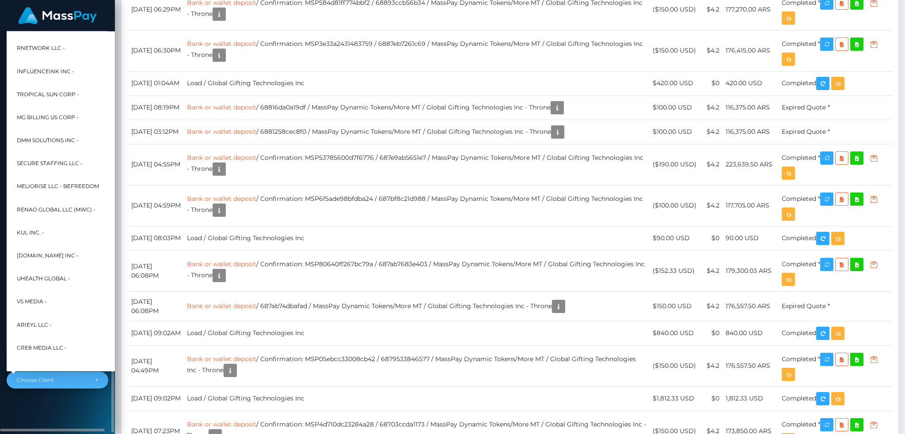
scroll to position [281, 0]
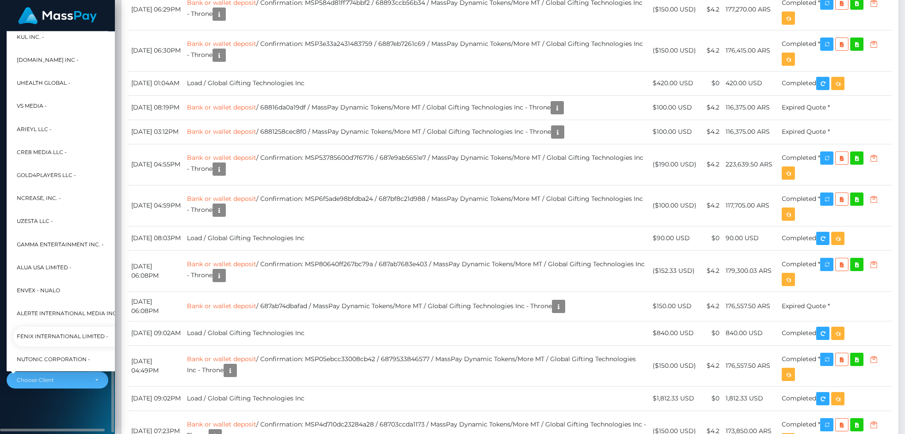
click at [83, 333] on span "Fenix International Limited -" at bounding box center [62, 336] width 91 height 11
select select "26"
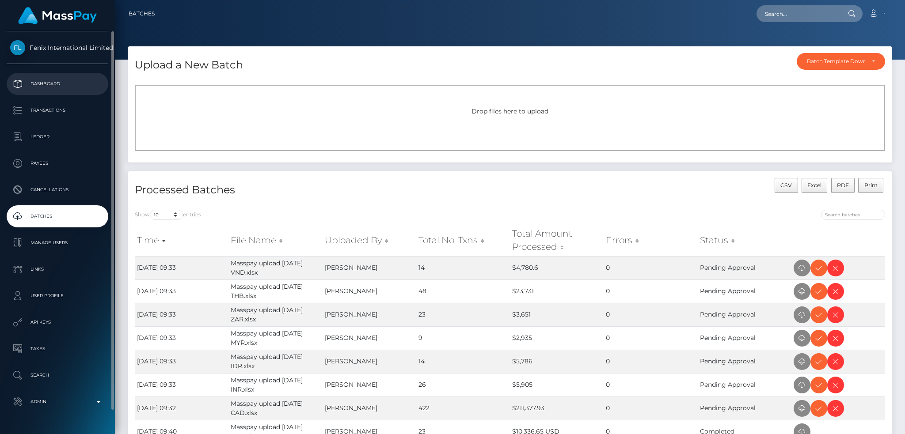
click at [73, 83] on p "Dashboard" at bounding box center [57, 83] width 95 height 13
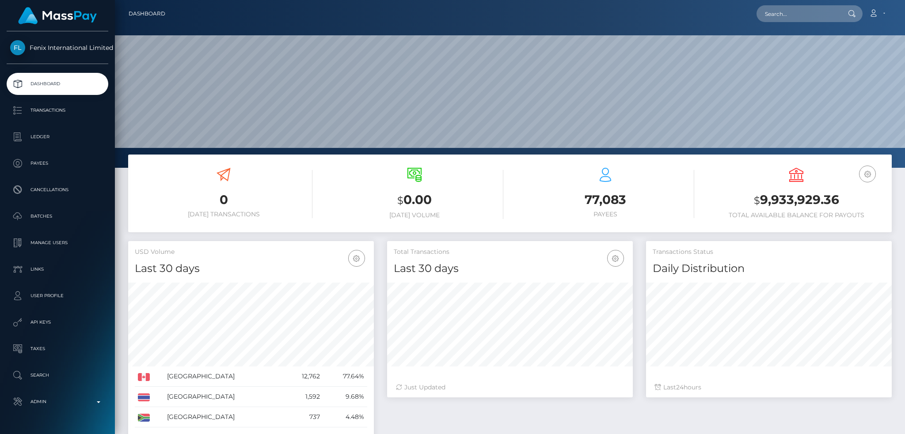
scroll to position [157, 245]
click at [778, 15] on input "text" at bounding box center [797, 13] width 83 height 17
paste input "84f5bc84-33d2-40bc-9f37-3b3c993e0e4c"
type input "84f5bc84-33d2-40bc-9f37-3b3c993e0e4c"
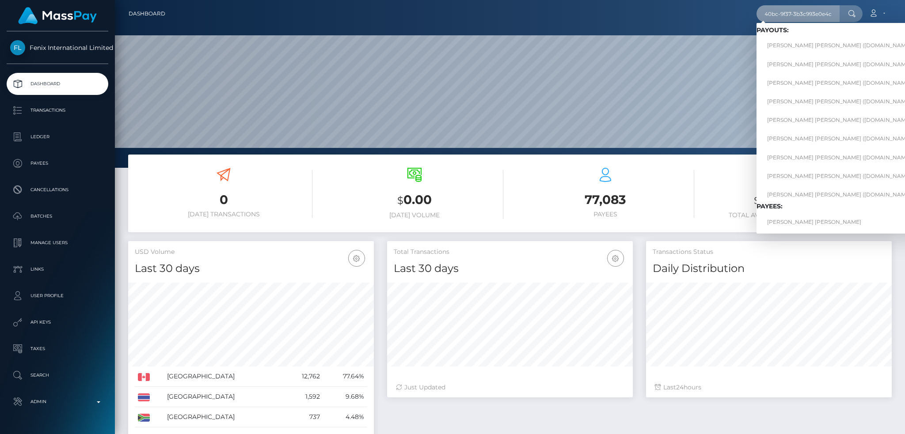
scroll to position [0, 0]
click at [822, 222] on link "CAMERON SIDNEY GOODMAN-WRIGHT" at bounding box center [842, 222] width 172 height 16
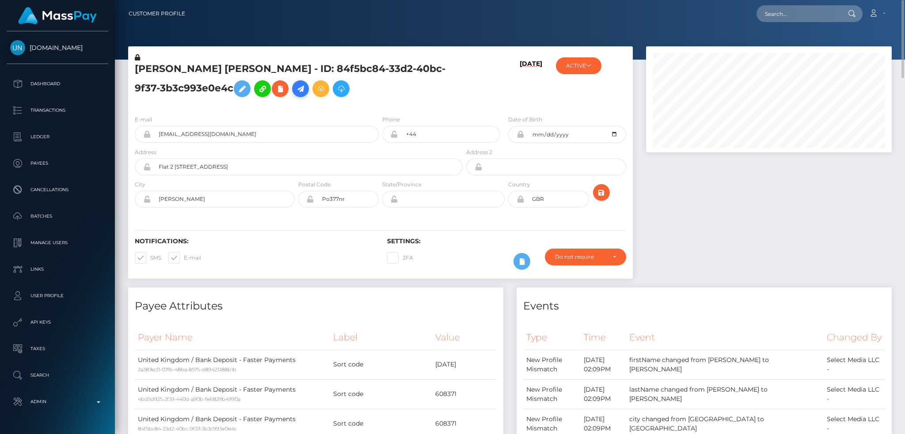
click at [306, 86] on icon at bounding box center [300, 88] width 11 height 11
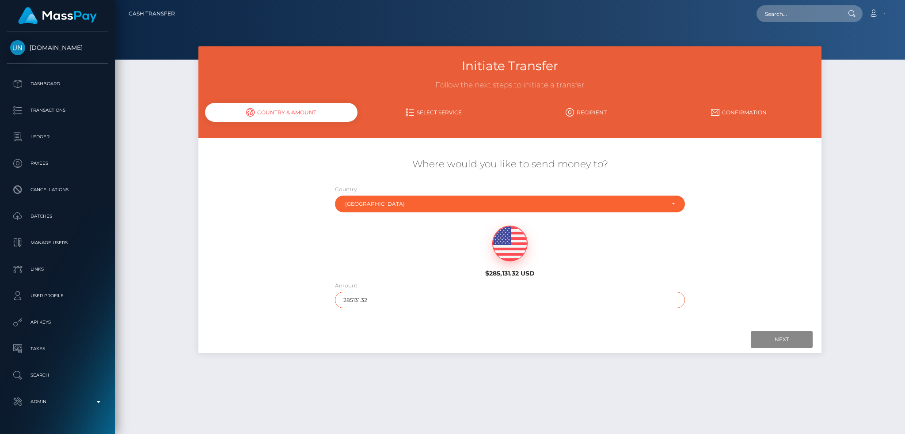
drag, startPoint x: 387, startPoint y: 296, endPoint x: 317, endPoint y: 301, distance: 70.0
click at [317, 301] on div "Where would you like to send money to? Country Abkhazia Afghanistan Albania Alg…" at bounding box center [509, 232] width 623 height 159
type input "200"
click at [767, 341] on input "Next" at bounding box center [782, 339] width 62 height 17
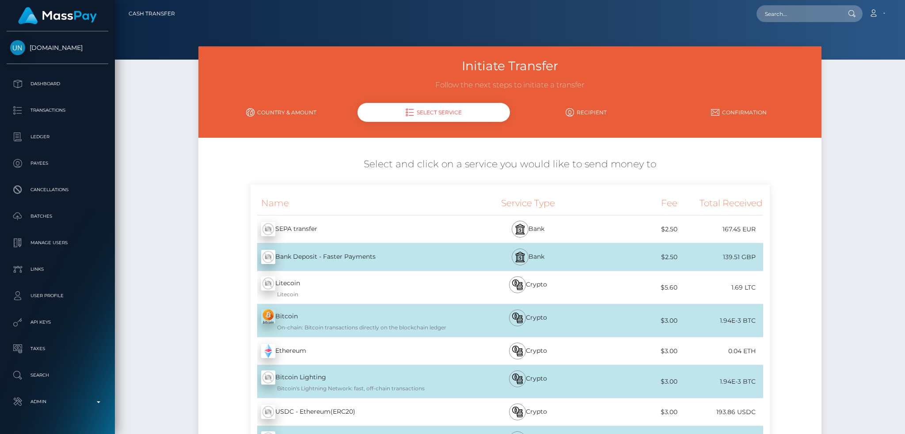
click at [372, 255] on div "Bank Deposit - Faster Payments - GBP" at bounding box center [356, 257] width 213 height 25
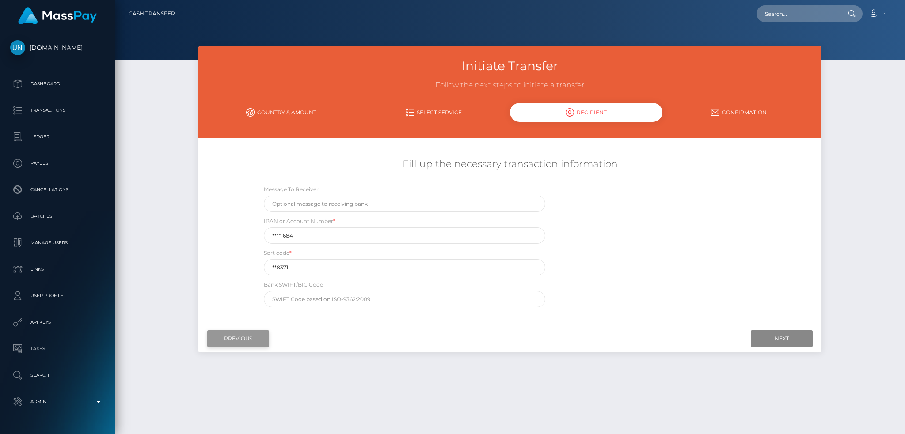
click at [243, 338] on input "Previous" at bounding box center [238, 338] width 62 height 17
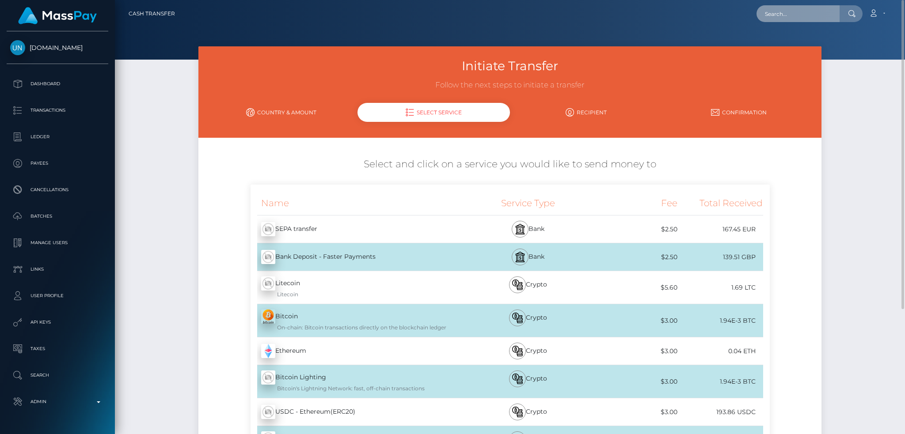
click at [795, 20] on input "text" at bounding box center [797, 13] width 83 height 17
paste input "84f5bc84-33d2-40bc-9f37-3b3c993e0e4c"
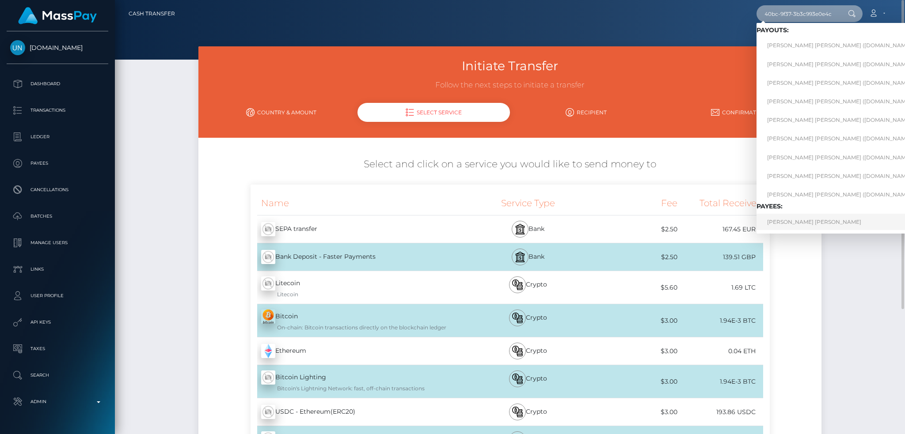
type input "84f5bc84-33d2-40bc-9f37-3b3c993e0e4c"
click at [791, 221] on link "CAMERON SIDNEY GOODMAN-WRIGHT" at bounding box center [842, 222] width 172 height 16
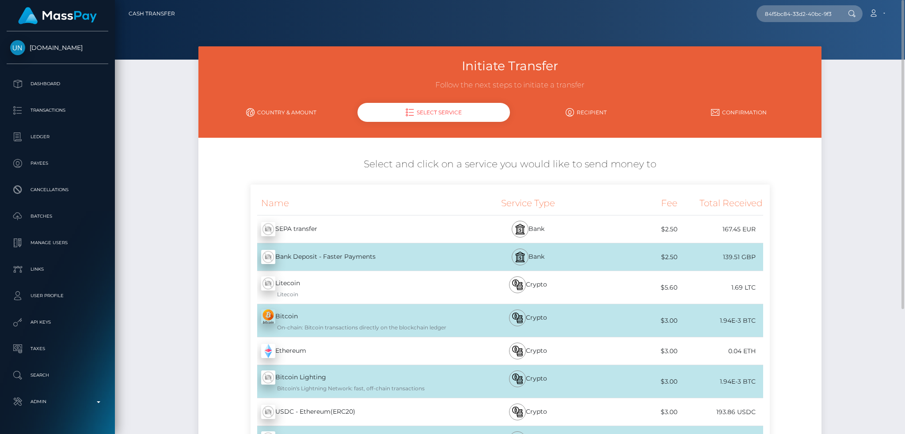
scroll to position [176, 0]
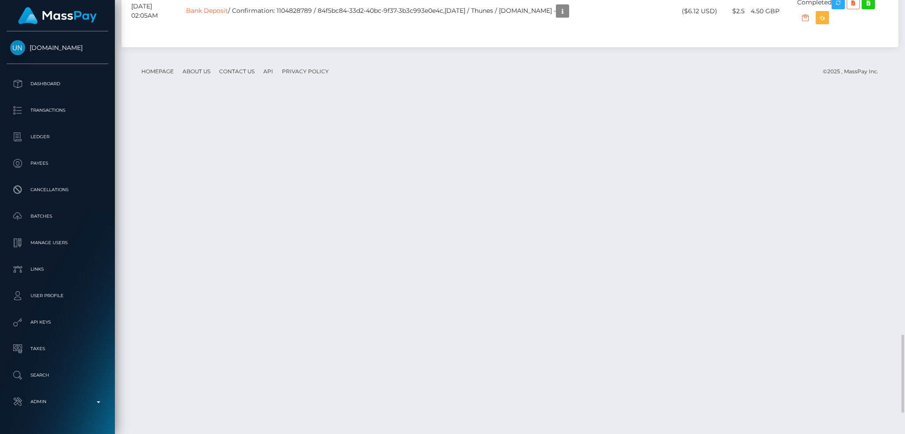
scroll to position [106, 245]
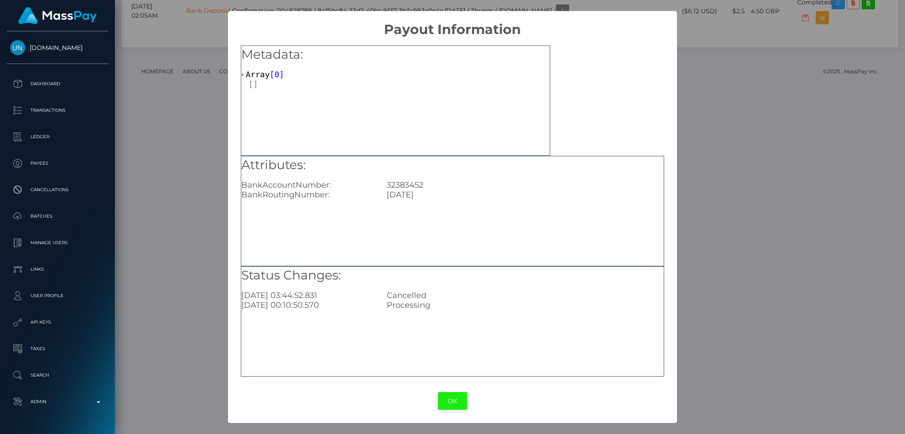
click at [460, 409] on button "OK" at bounding box center [452, 401] width 29 height 18
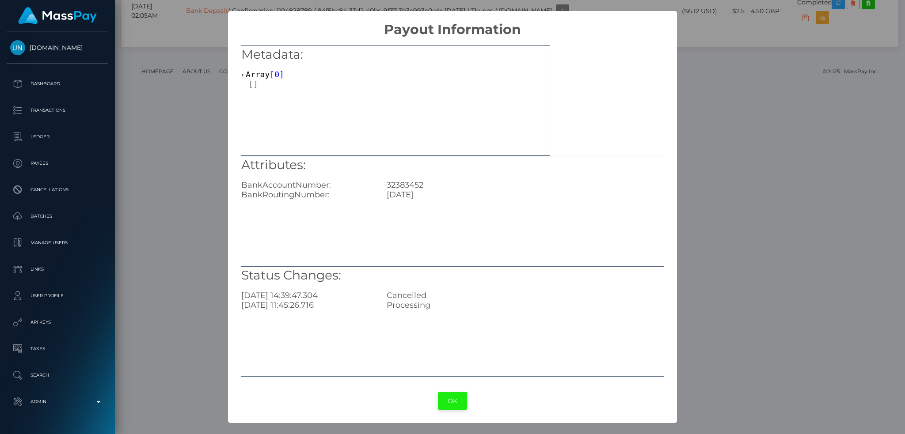
click at [444, 396] on button "OK" at bounding box center [452, 401] width 29 height 18
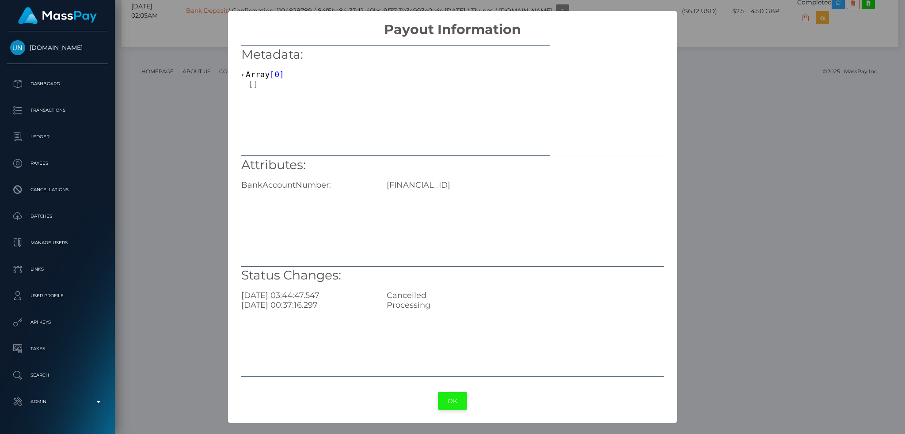
click at [455, 399] on button "OK" at bounding box center [452, 401] width 29 height 18
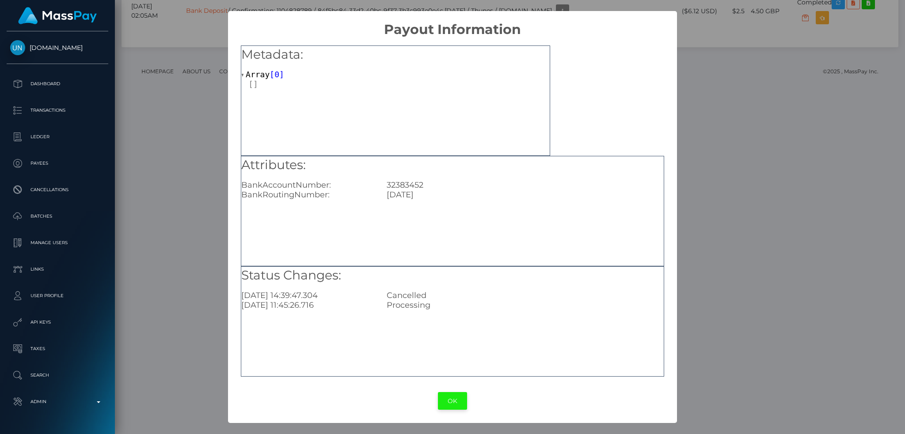
click at [457, 402] on button "OK" at bounding box center [452, 401] width 29 height 18
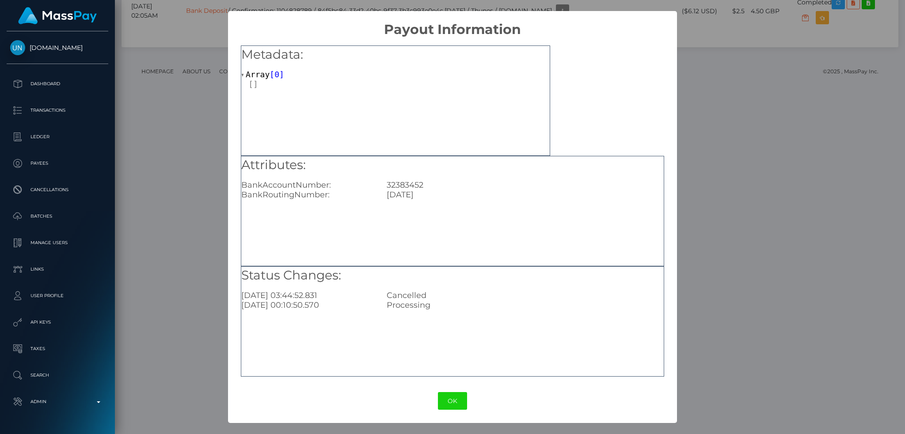
click at [683, 244] on div "× Payout Information Metadata: Array [ 0 ] Attributes: BankAccountNumber: 32383…" at bounding box center [452, 217] width 905 height 434
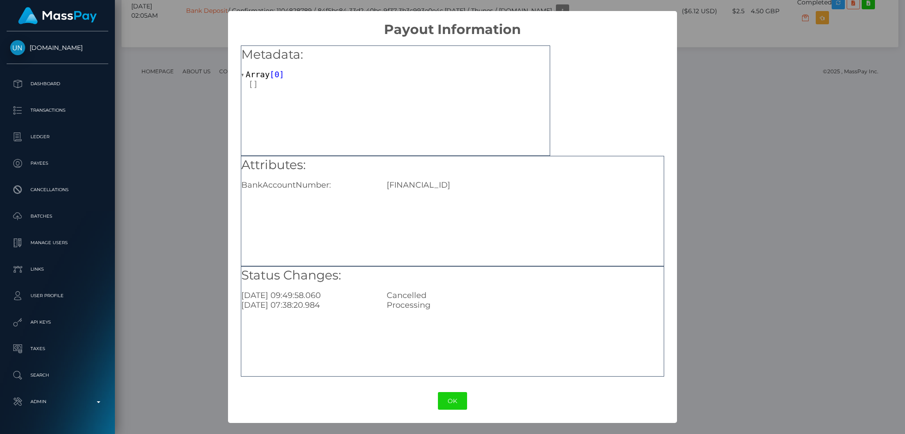
click at [172, 258] on div "× Payout Information Metadata: Array [ 0 ] Attributes: BankAccountNumber: GB15R…" at bounding box center [452, 217] width 905 height 434
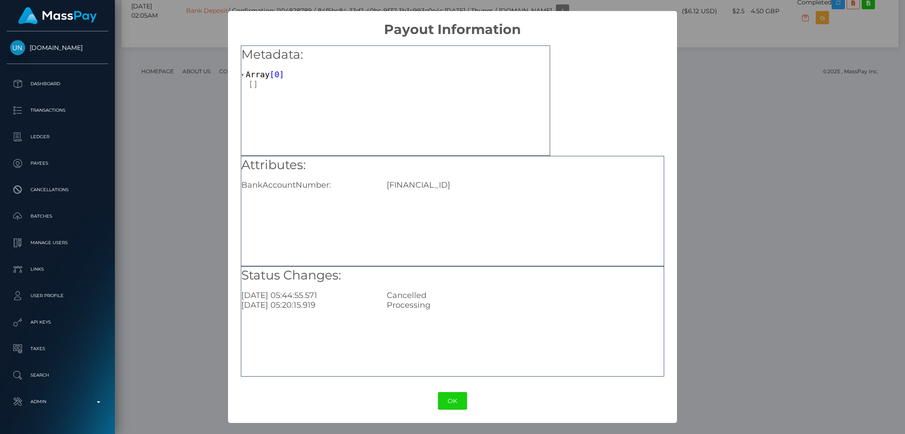
click at [186, 267] on div "× Payout Information Metadata: Array [ 0 ] Attributes: BankAccountNumber: GB15R…" at bounding box center [452, 217] width 905 height 434
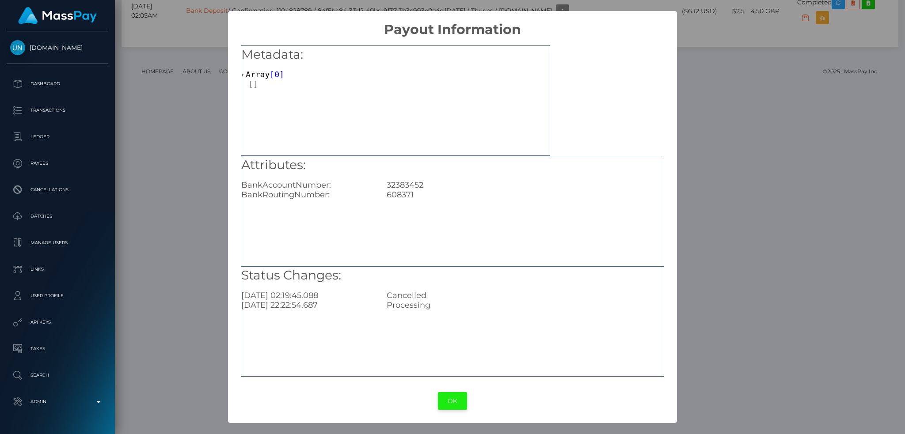
click at [458, 399] on button "OK" at bounding box center [452, 401] width 29 height 18
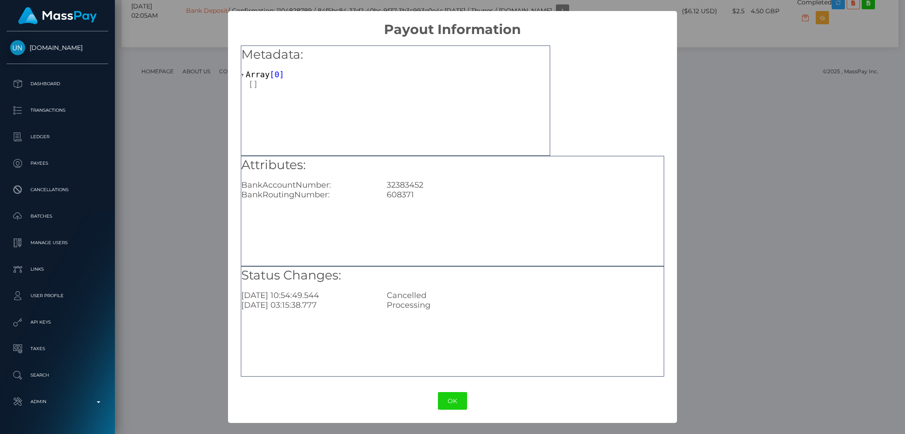
click at [178, 258] on div "× Payout Information Metadata: Array [ 0 ] Attributes: BankAccountNumber: 32383…" at bounding box center [452, 217] width 905 height 434
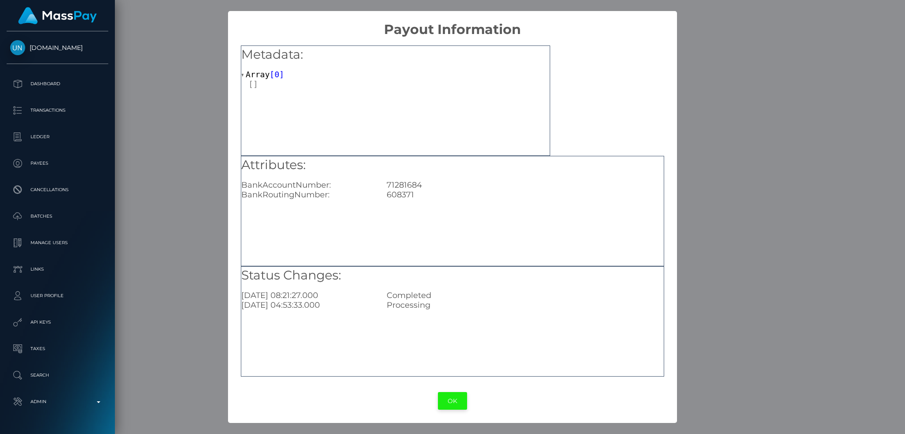
click at [442, 397] on button "OK" at bounding box center [452, 401] width 29 height 18
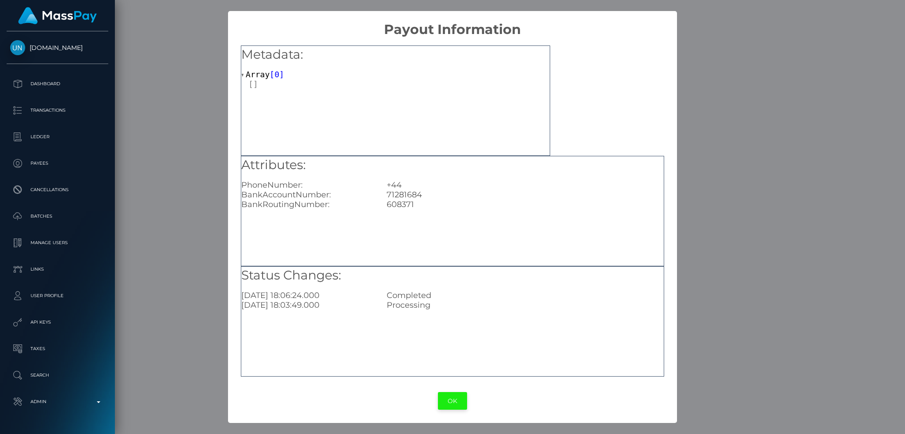
click at [450, 406] on button "OK" at bounding box center [452, 401] width 29 height 18
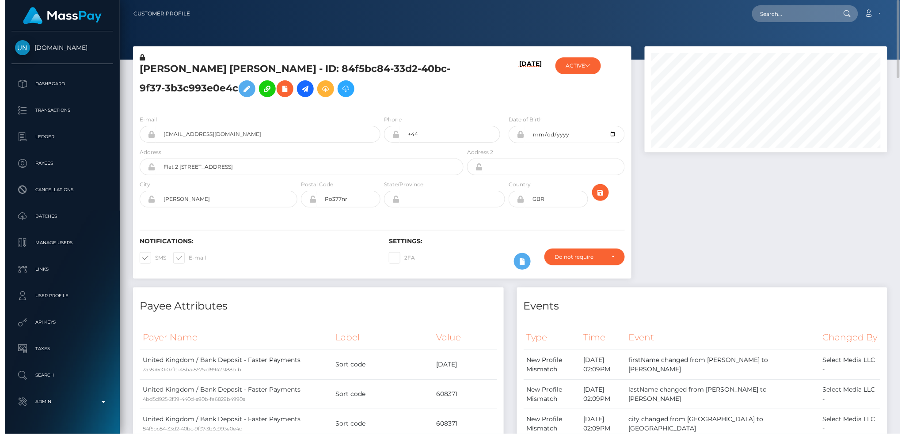
scroll to position [441678, 441541]
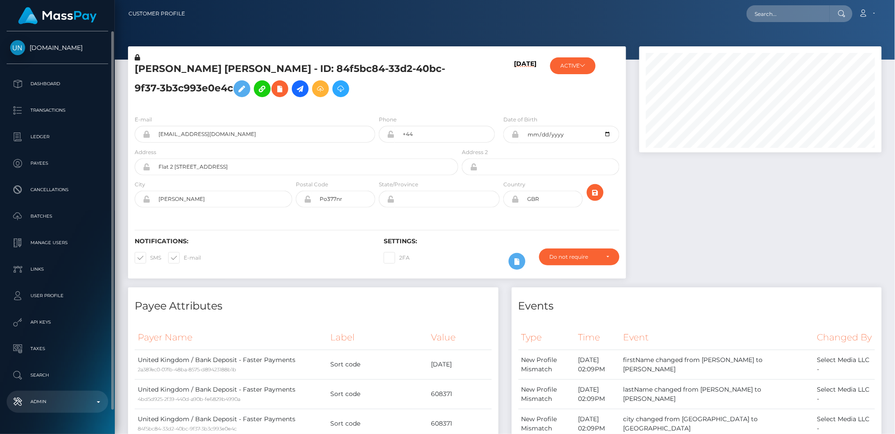
click at [74, 402] on p "Admin" at bounding box center [57, 401] width 95 height 13
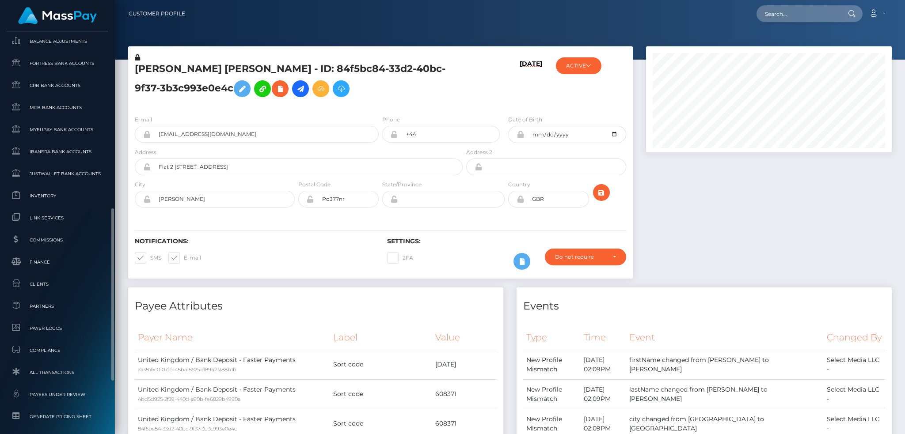
scroll to position [518, 0]
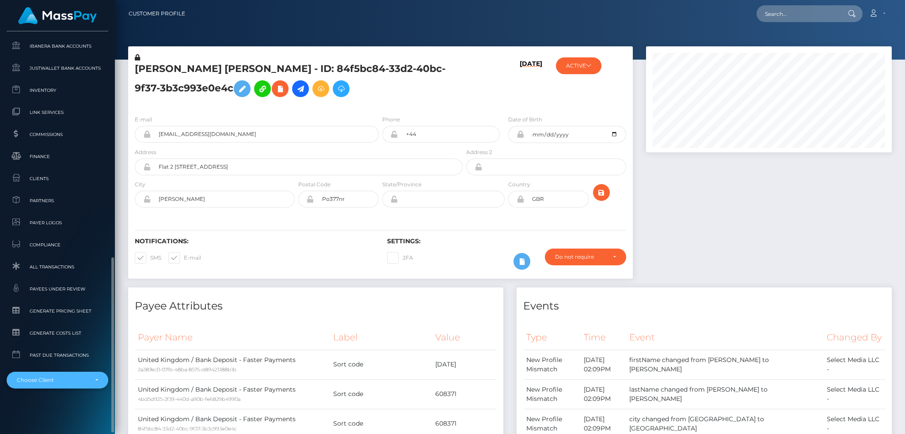
click at [66, 383] on div "Choose Client" at bounding box center [52, 380] width 71 height 7
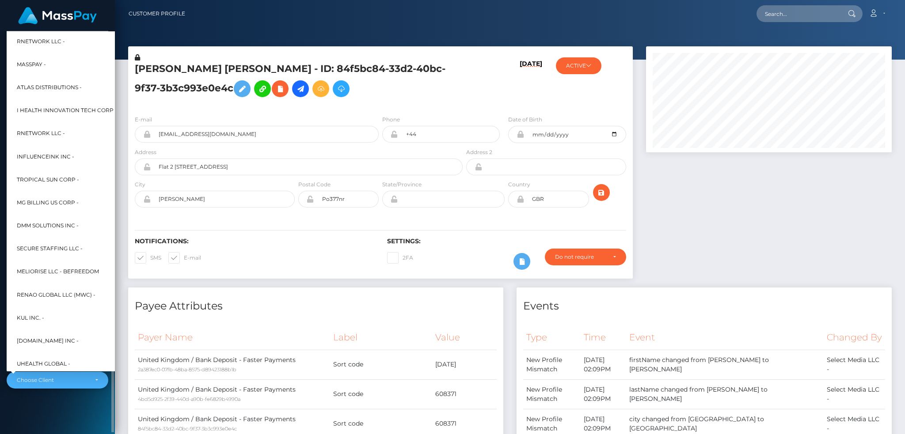
scroll to position [424, 0]
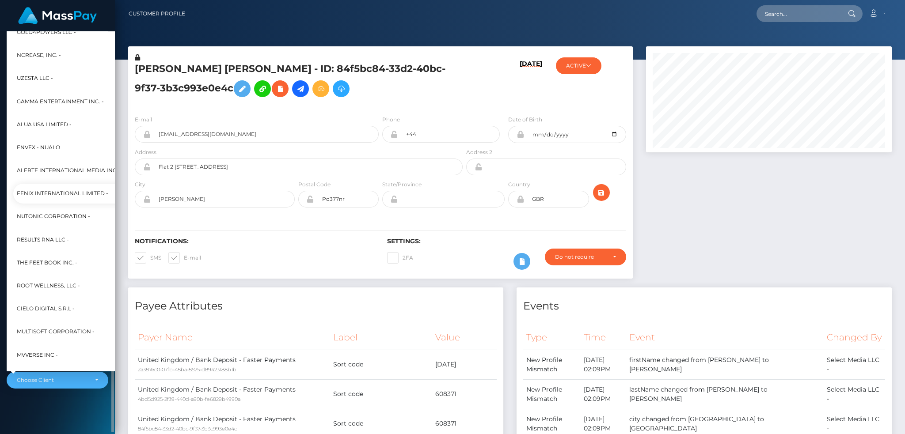
click at [79, 192] on span "Fenix International Limited -" at bounding box center [62, 193] width 91 height 11
select select "26"
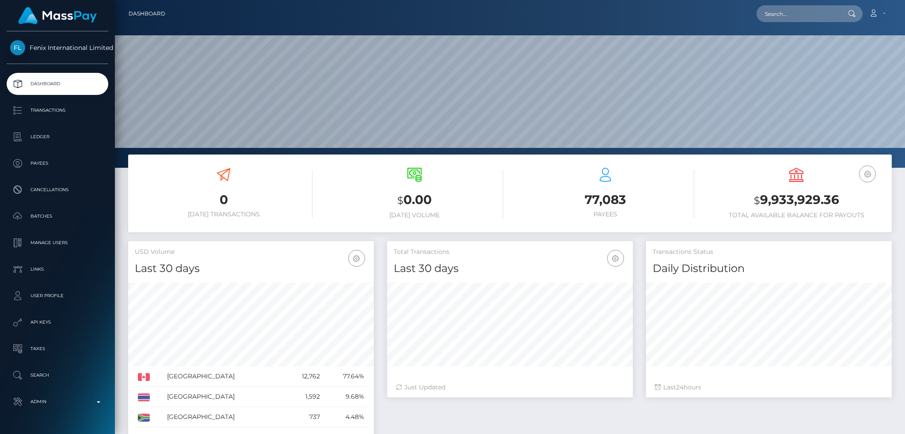
scroll to position [157, 245]
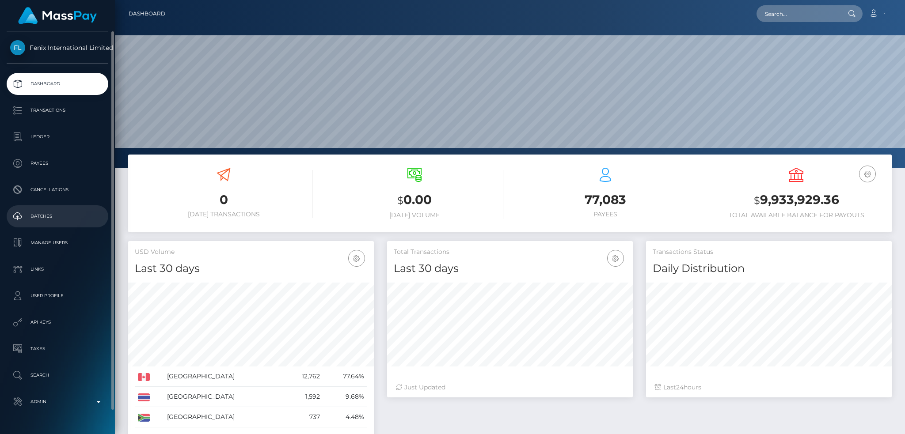
click at [55, 220] on p "Batches" at bounding box center [57, 216] width 95 height 13
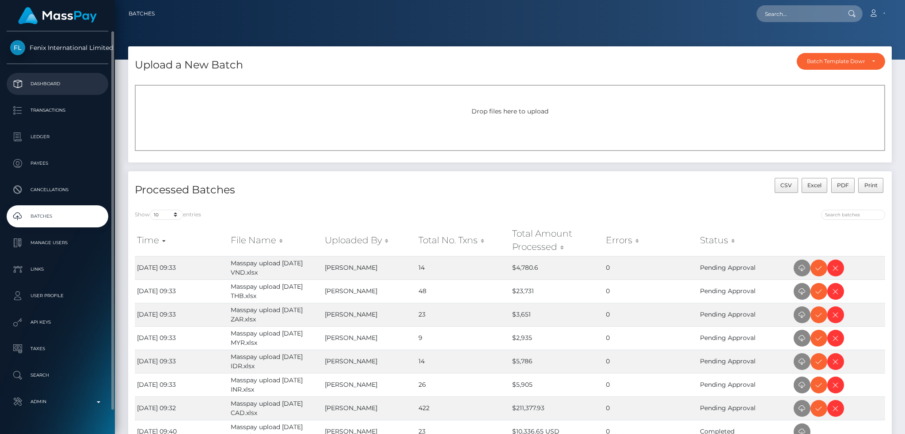
click at [79, 81] on p "Dashboard" at bounding box center [57, 83] width 95 height 13
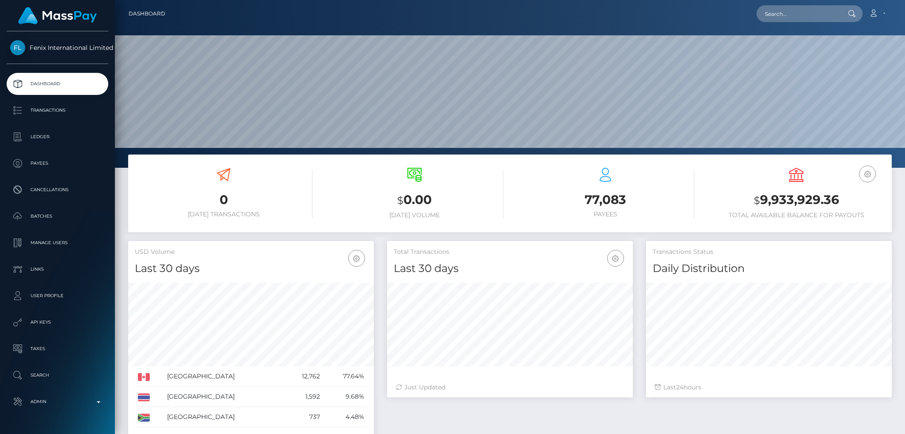
scroll to position [157, 245]
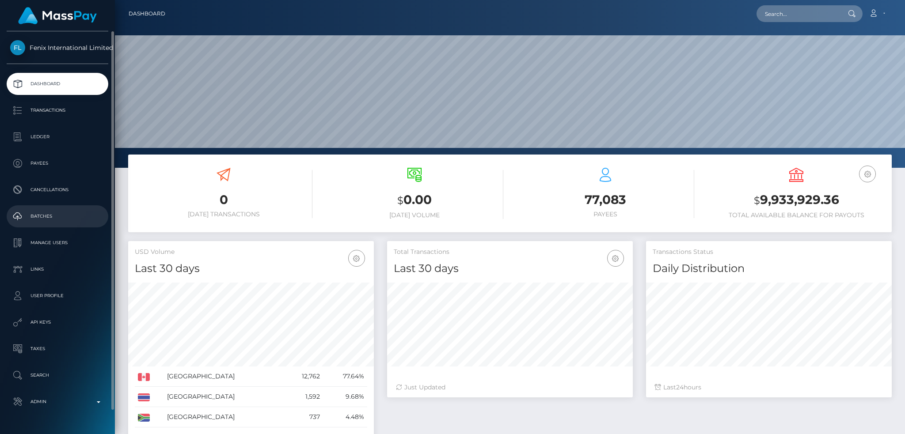
click at [57, 216] on p "Batches" at bounding box center [57, 216] width 95 height 13
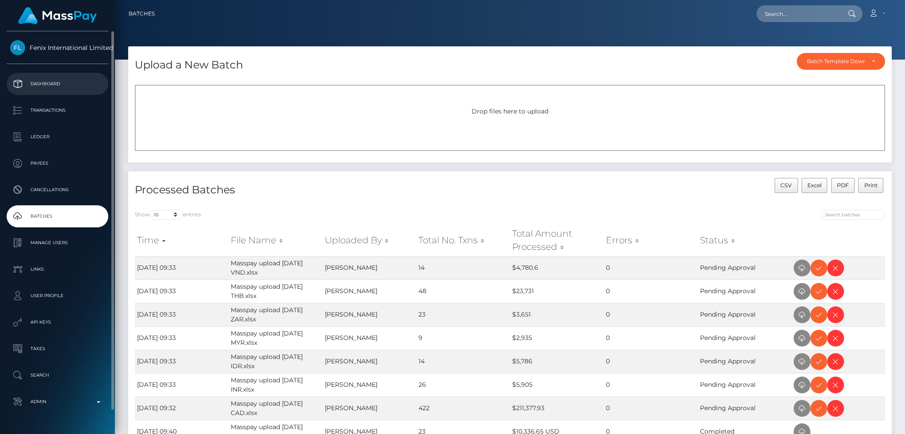
click at [81, 87] on p "Dashboard" at bounding box center [57, 83] width 95 height 13
